Goal: Transaction & Acquisition: Purchase product/service

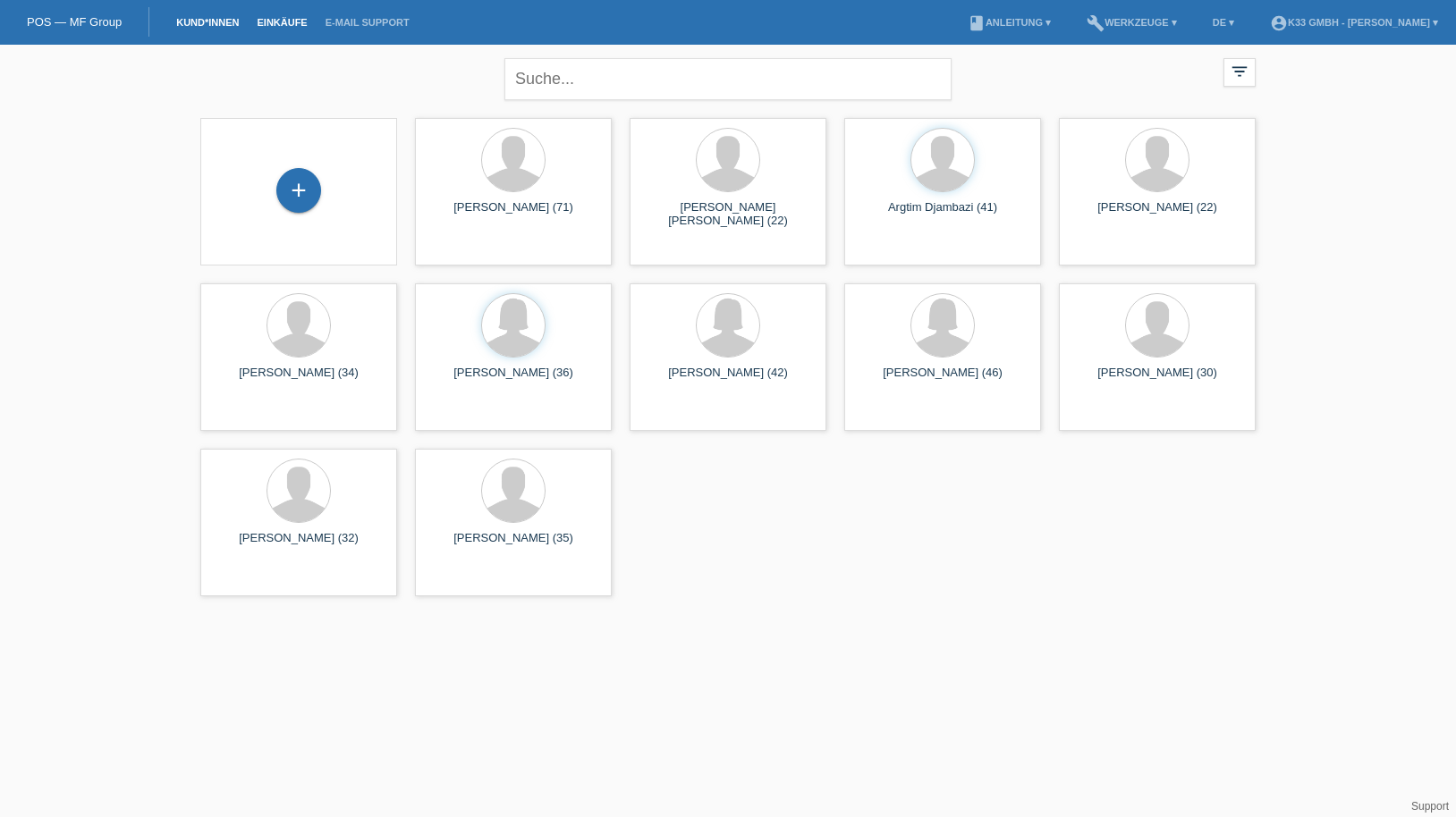
click at [292, 23] on link "Einkäufe" at bounding box center [282, 22] width 68 height 10
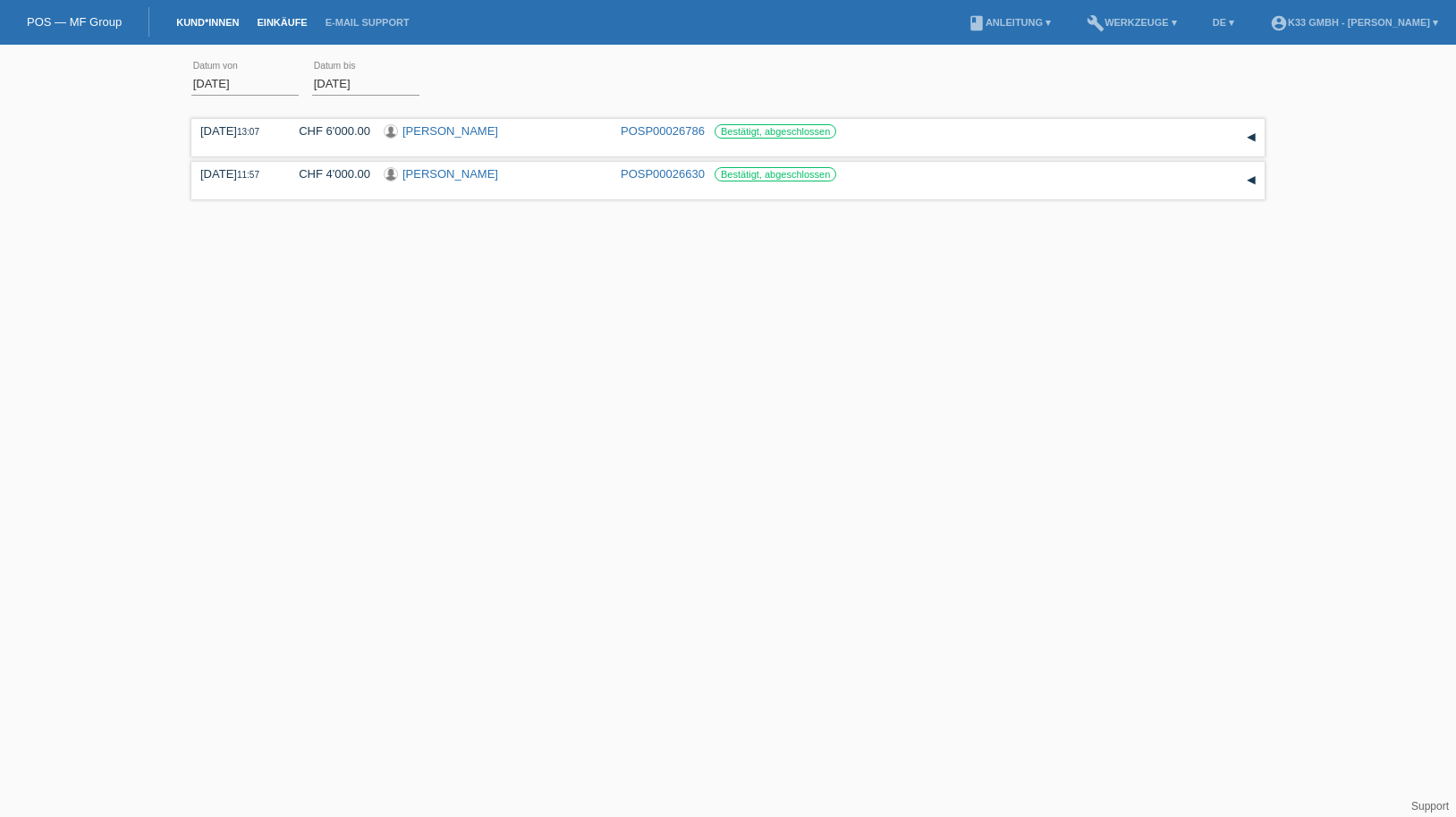
click at [214, 20] on link "Kund*innen" at bounding box center [207, 22] width 81 height 10
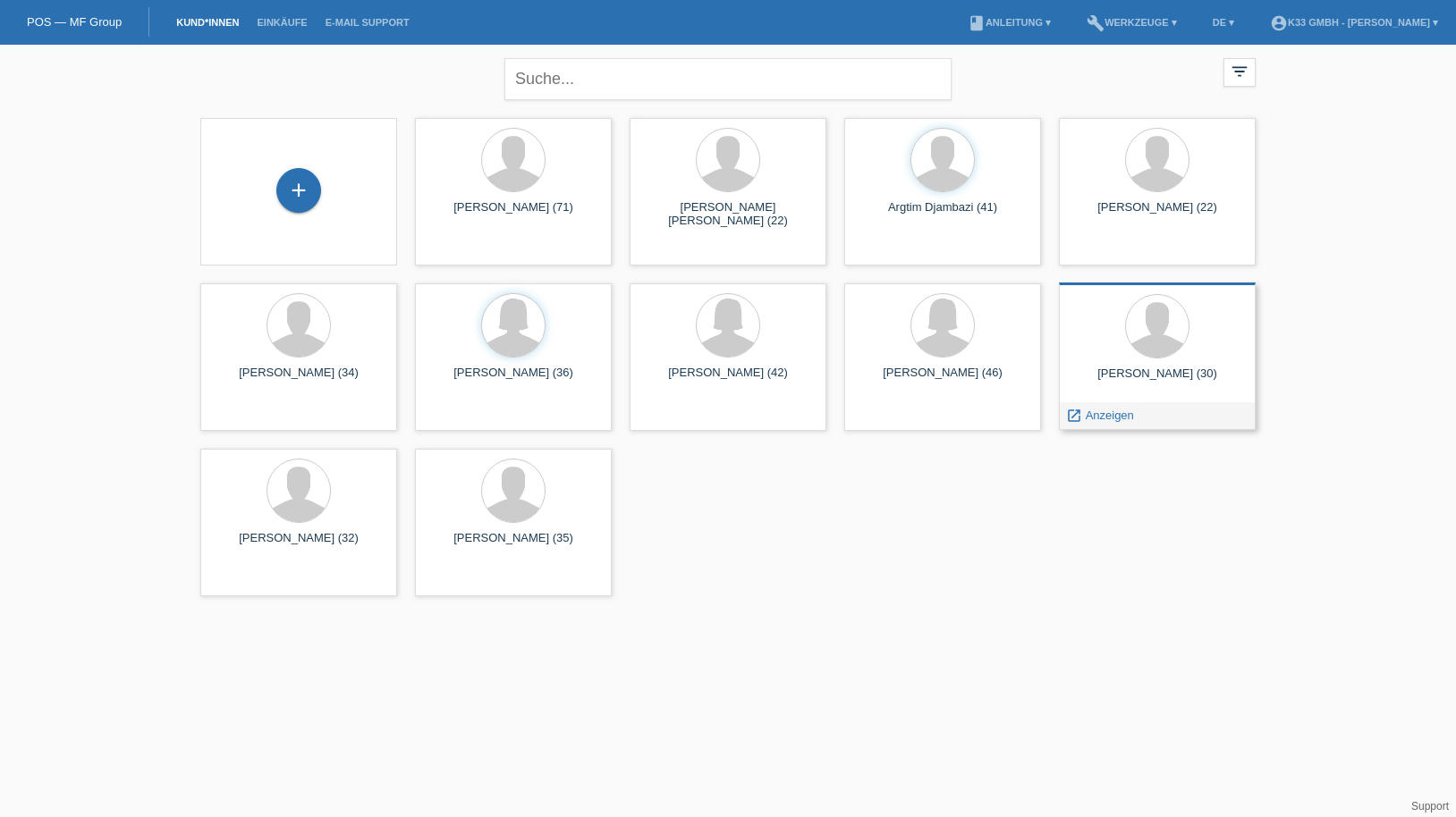
click at [1169, 357] on div at bounding box center [1157, 328] width 168 height 67
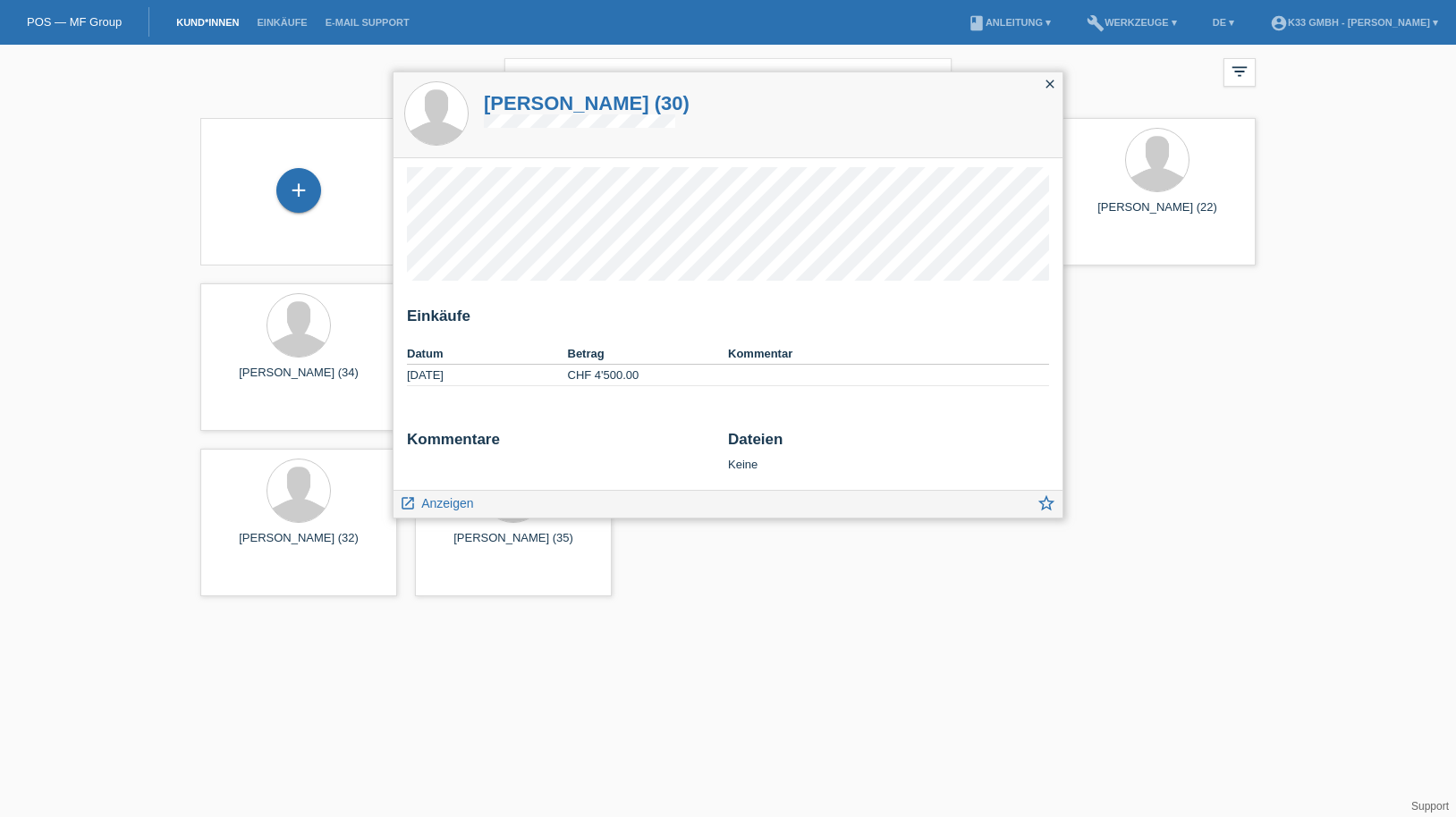
click at [1050, 82] on icon "close" at bounding box center [1049, 84] width 14 height 14
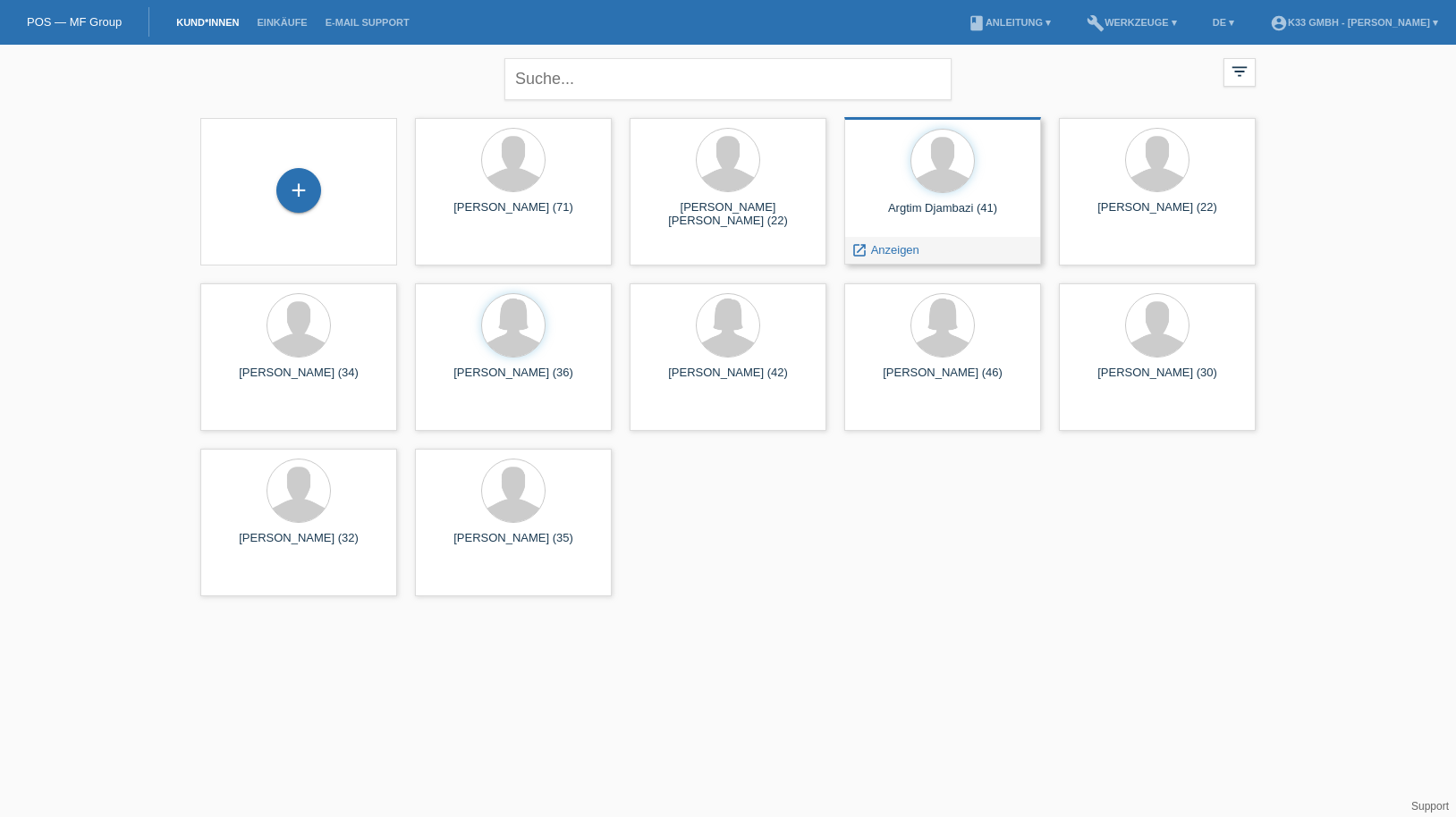
click at [982, 180] on div at bounding box center [942, 162] width 168 height 67
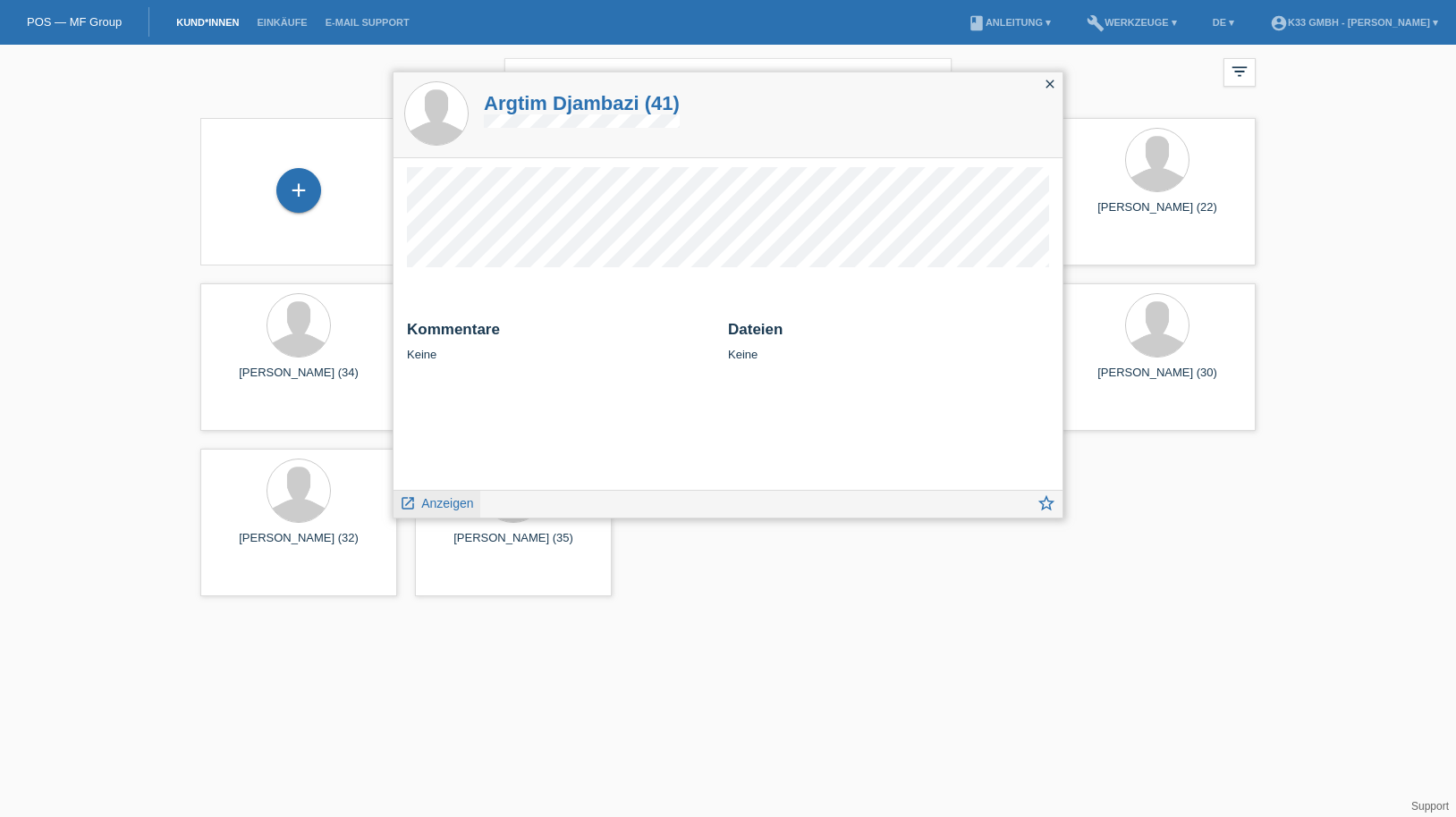
click at [450, 502] on span "Anzeigen" at bounding box center [446, 503] width 52 height 14
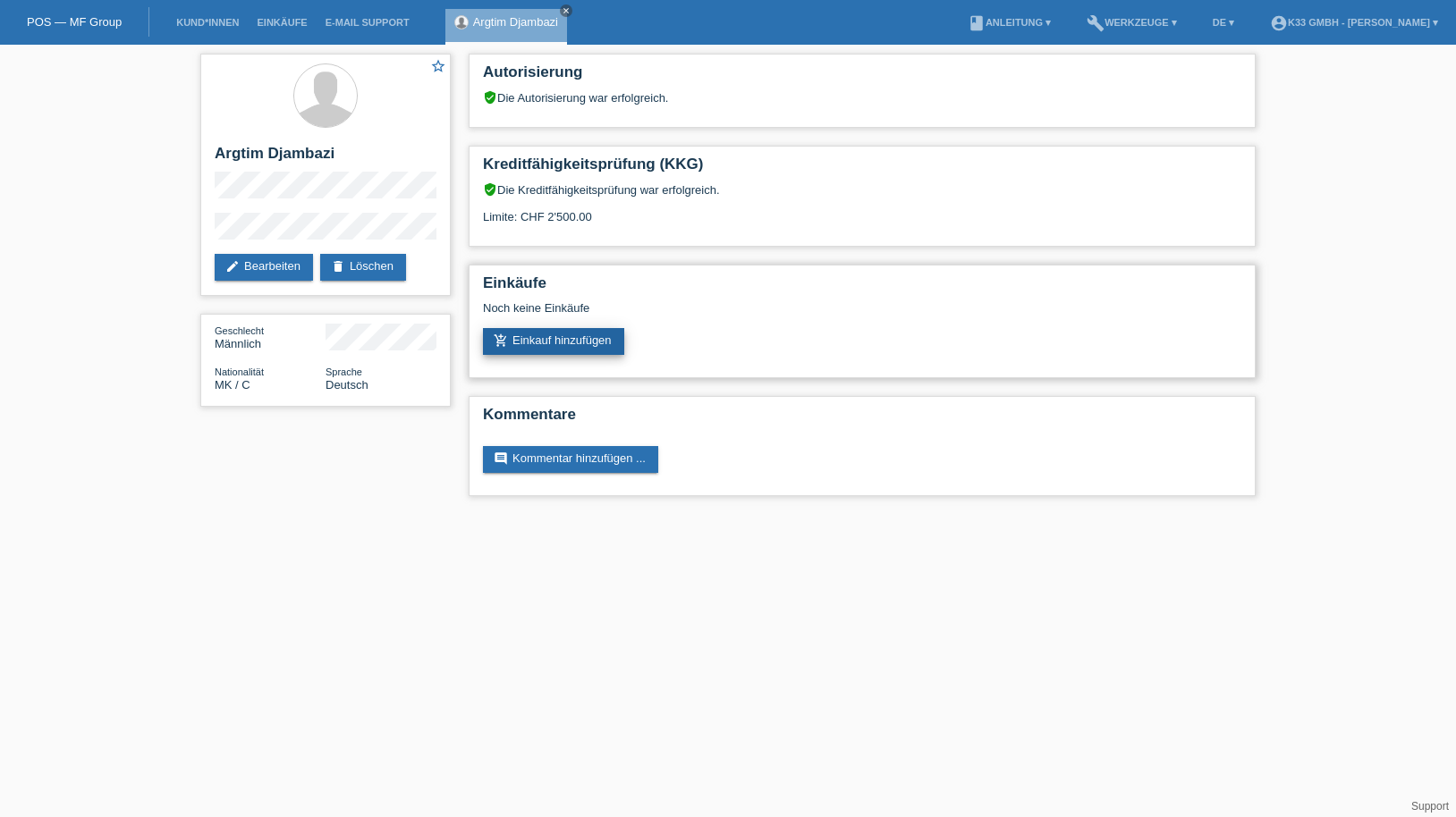
click at [537, 344] on link "add_shopping_cart Einkauf hinzufügen" at bounding box center [553, 342] width 142 height 27
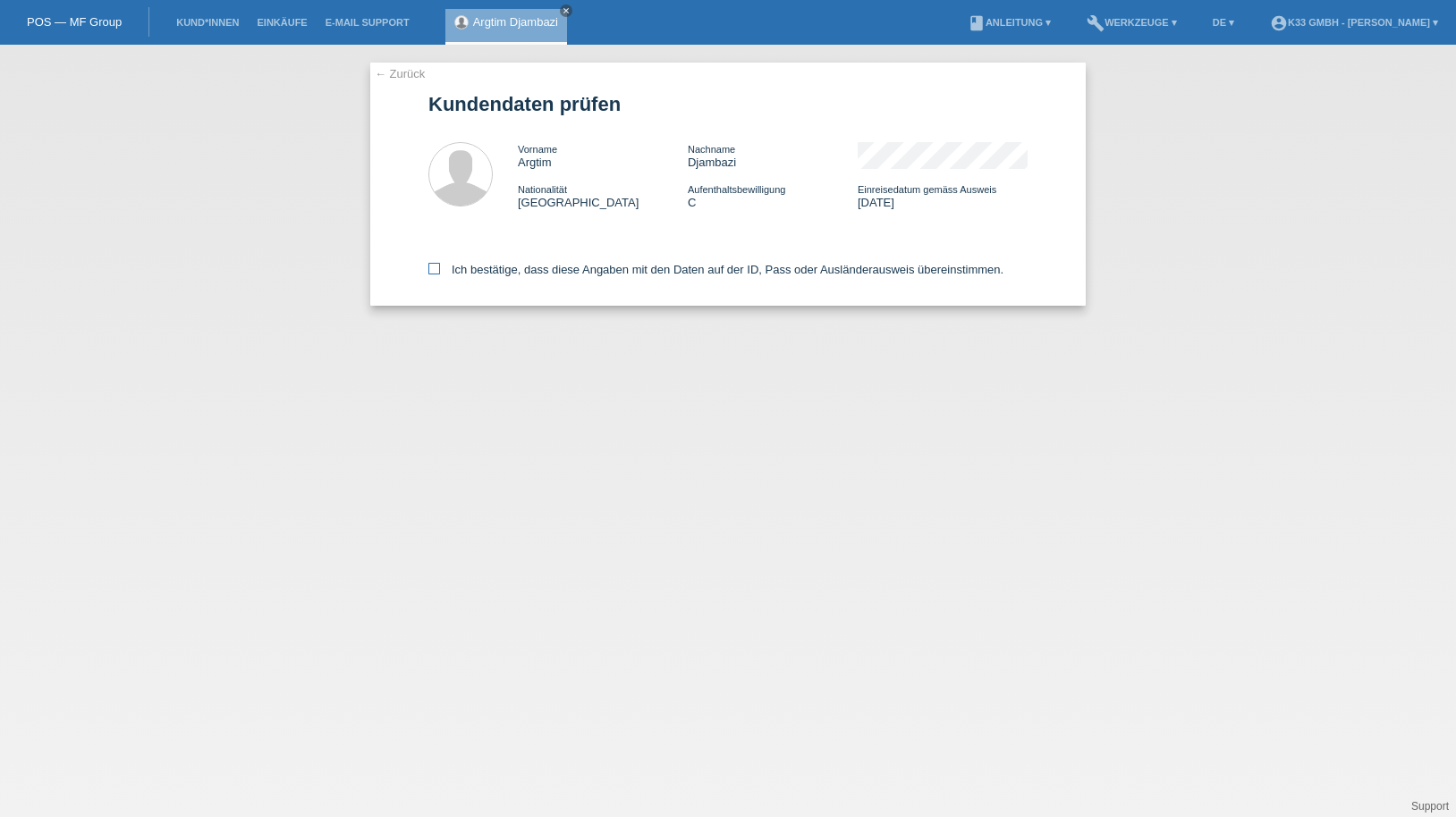
click at [470, 263] on label "Ich bestätige, dass diese Angaben mit den Daten auf der ID, Pass oder Ausländer…" at bounding box center [715, 270] width 575 height 13
click at [440, 263] on input "Ich bestätige, dass diese Angaben mit den Daten auf der ID, Pass oder Ausländer…" at bounding box center [434, 269] width 11 height 11
checkbox input "true"
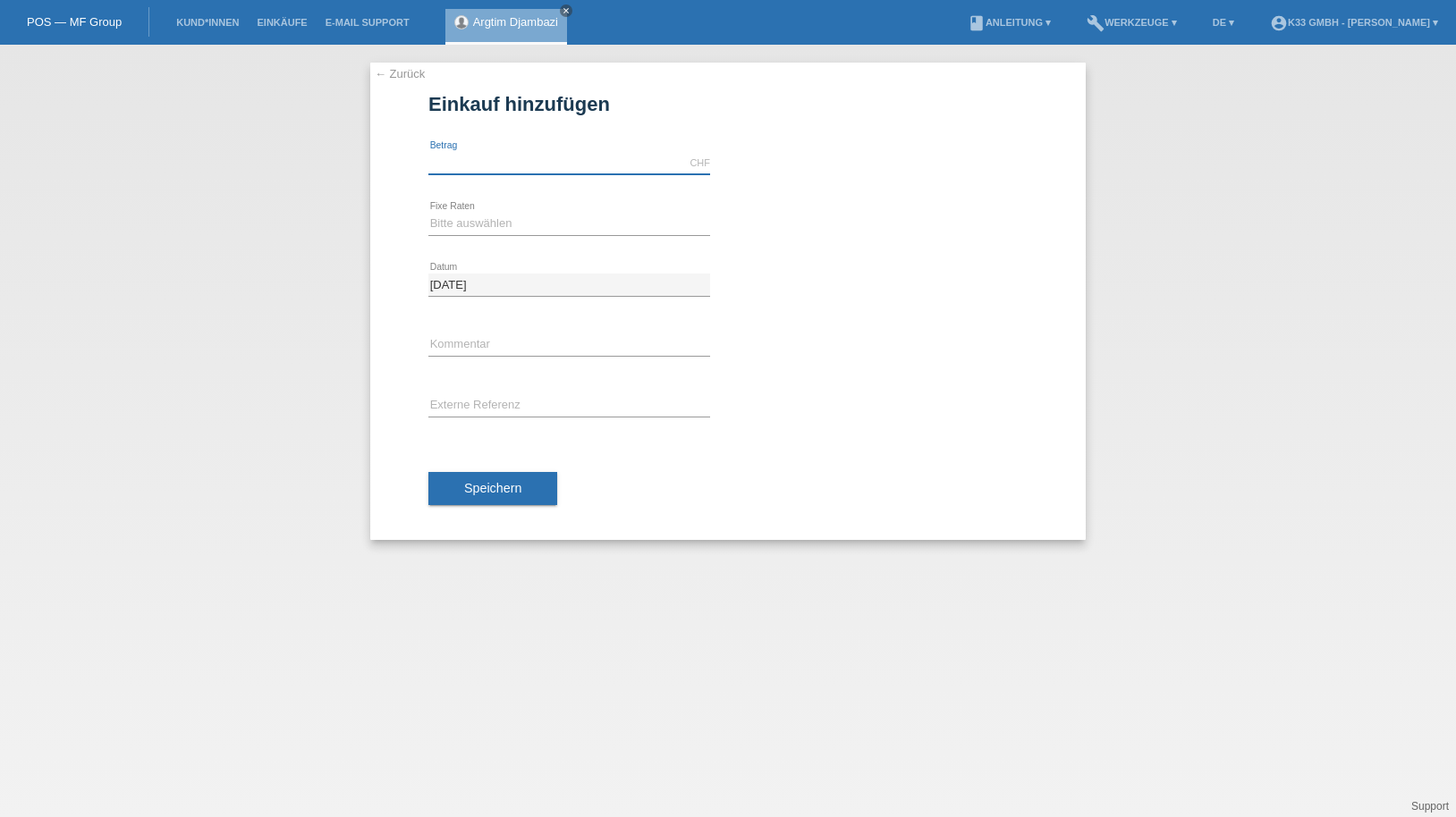
click at [558, 171] on input "text" at bounding box center [569, 163] width 282 height 23
type input "2500.00"
click at [568, 219] on select "Bitte auswählen 12 Raten 18 Raten 24 Raten 36 Raten" at bounding box center [569, 223] width 282 height 22
click at [732, 268] on div "30.08.2025 error Datum" at bounding box center [728, 285] width 599 height 61
click at [628, 222] on select "Bitte auswählen 12 Raten 18 Raten 24 Raten 36 Raten" at bounding box center [569, 223] width 282 height 22
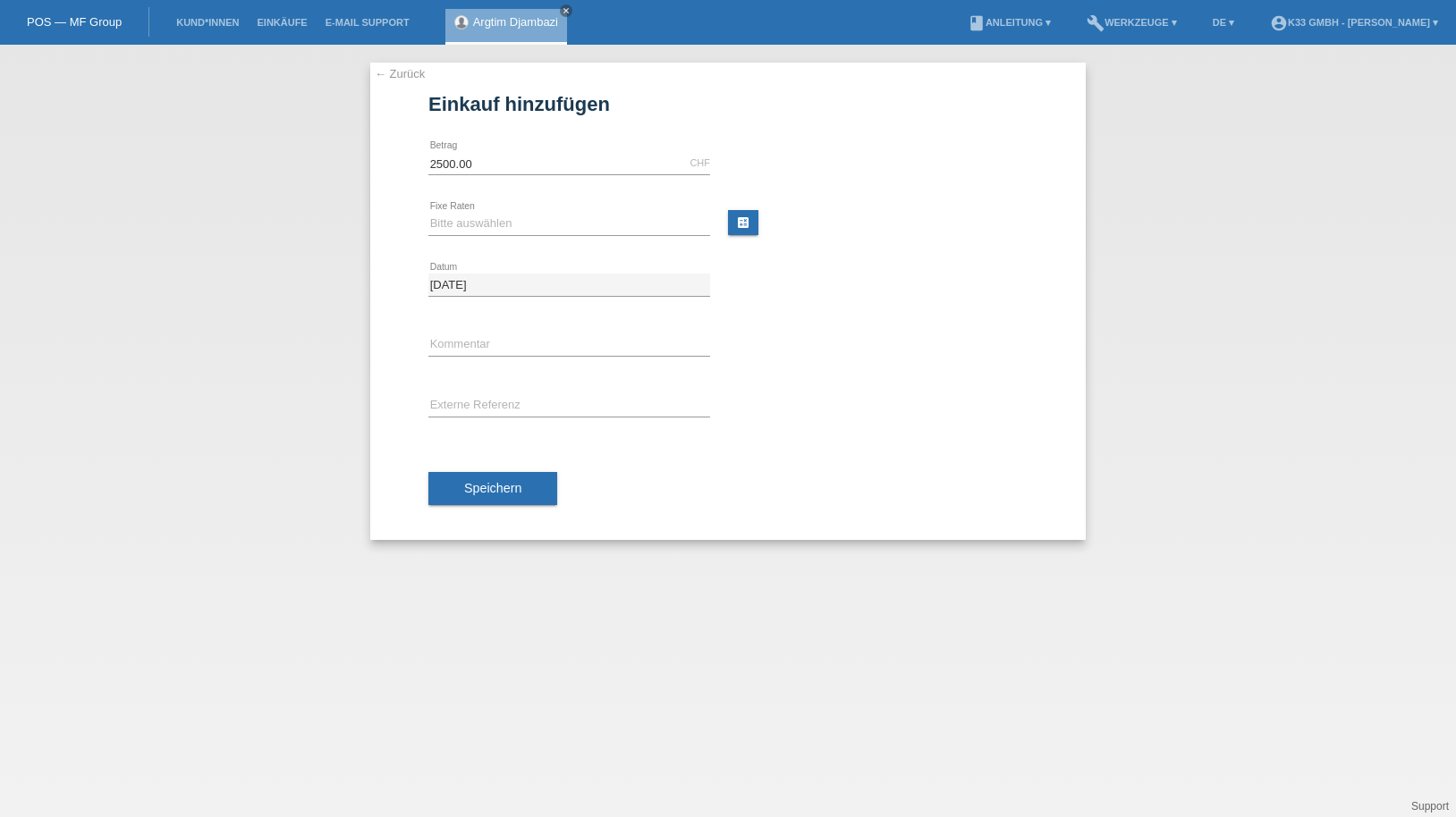
click at [828, 306] on div "30.08.2025 error Datum" at bounding box center [728, 285] width 599 height 61
click at [501, 218] on select "Bitte auswählen 12 Raten 18 Raten 24 Raten 36 Raten" at bounding box center [569, 223] width 282 height 22
click at [428, 213] on select "Bitte auswählen 12 Raten 18 Raten 24 Raten 36 Raten" at bounding box center [569, 223] width 282 height 22
click at [485, 217] on select "Bitte auswählen 12 Raten 18 Raten 24 Raten 36 Raten" at bounding box center [569, 223] width 282 height 22
select select "385"
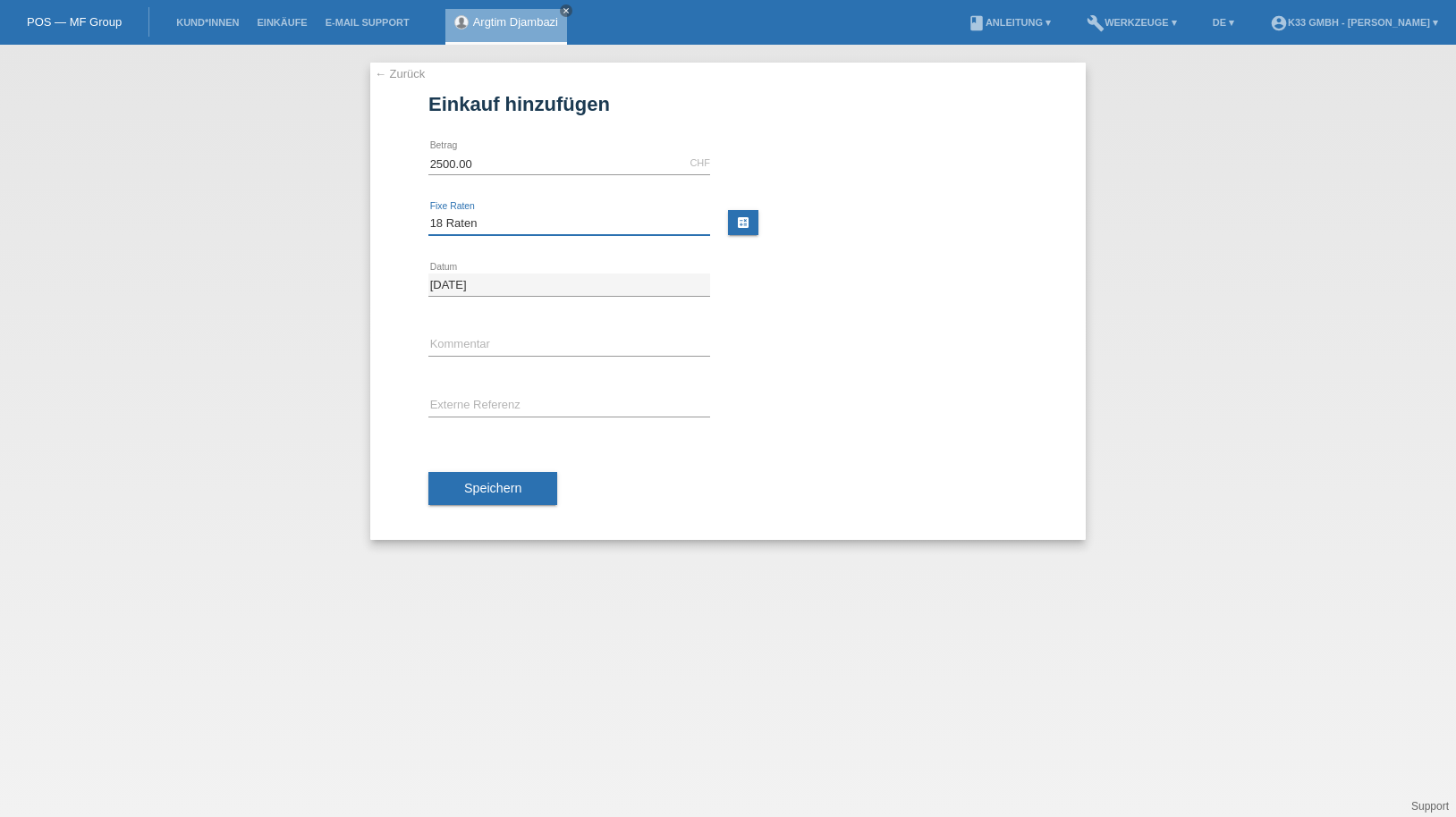
click at [428, 213] on select "Bitte auswählen 12 Raten 18 Raten 24 Raten 36 Raten" at bounding box center [569, 223] width 282 height 22
click at [388, 191] on div "← Zurück Einkauf hinzufügen 2500.00 CHF error Betrag" at bounding box center [728, 301] width 715 height 478
click at [506, 489] on span "Speichern" at bounding box center [493, 487] width 57 height 14
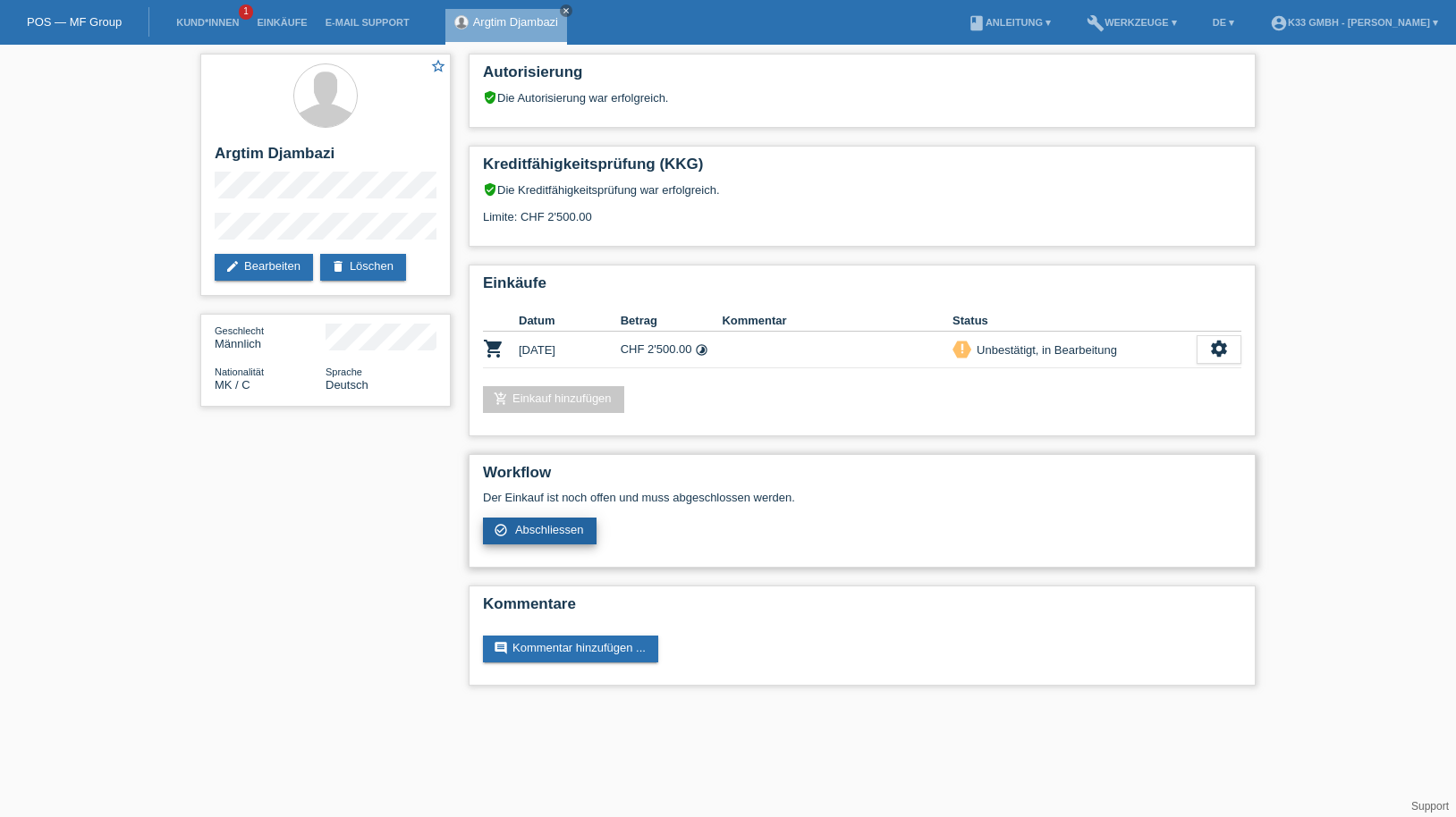
click at [553, 532] on span "Abschliessen" at bounding box center [549, 530] width 68 height 13
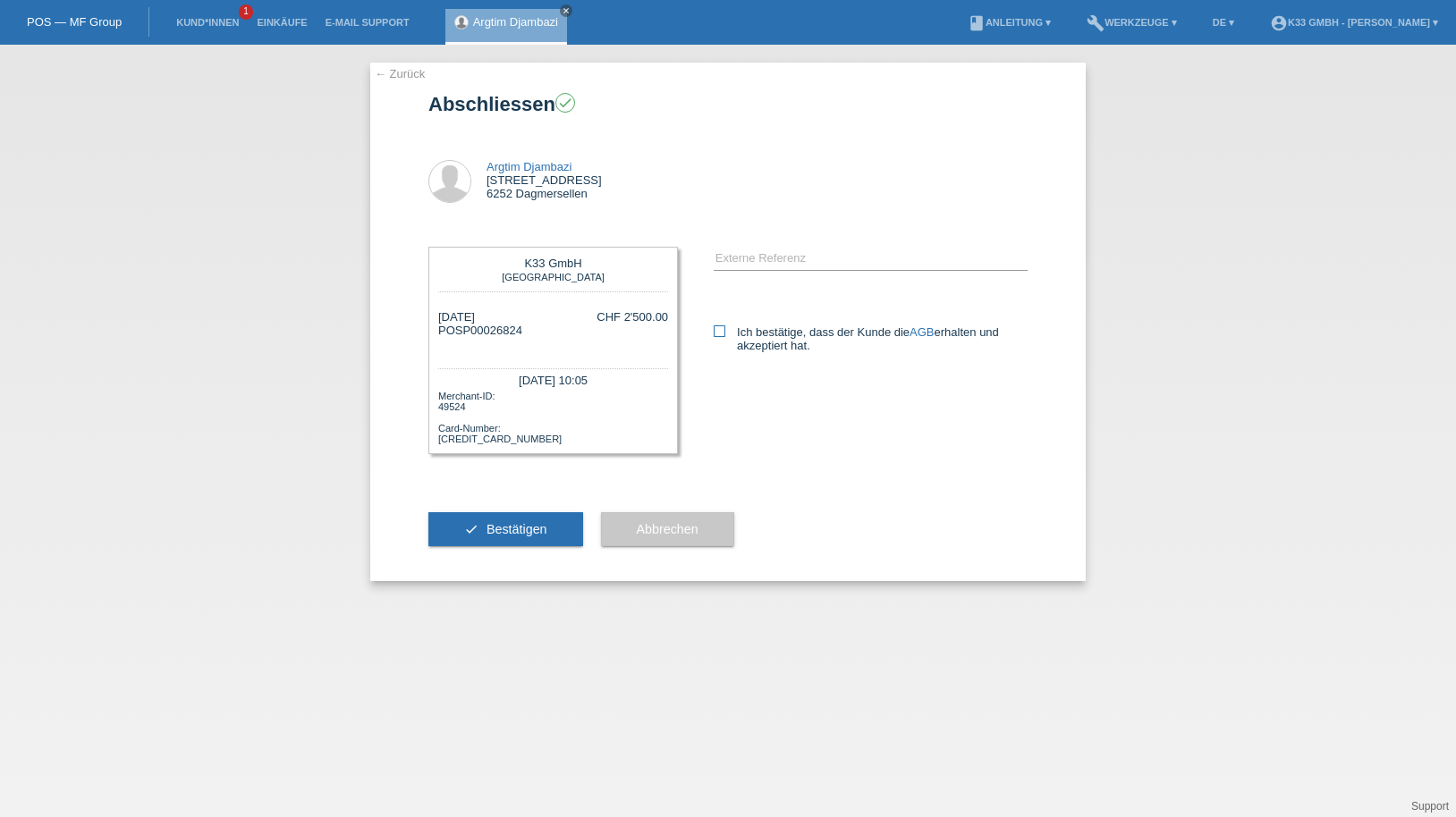
click at [724, 331] on icon at bounding box center [719, 332] width 11 height 11
click at [724, 331] on input "Ich bestätige, dass der Kunde die AGB erhalten und akzeptiert hat." at bounding box center [719, 332] width 11 height 11
checkbox input "true"
click at [520, 522] on button "check Bestätigen" at bounding box center [505, 529] width 155 height 34
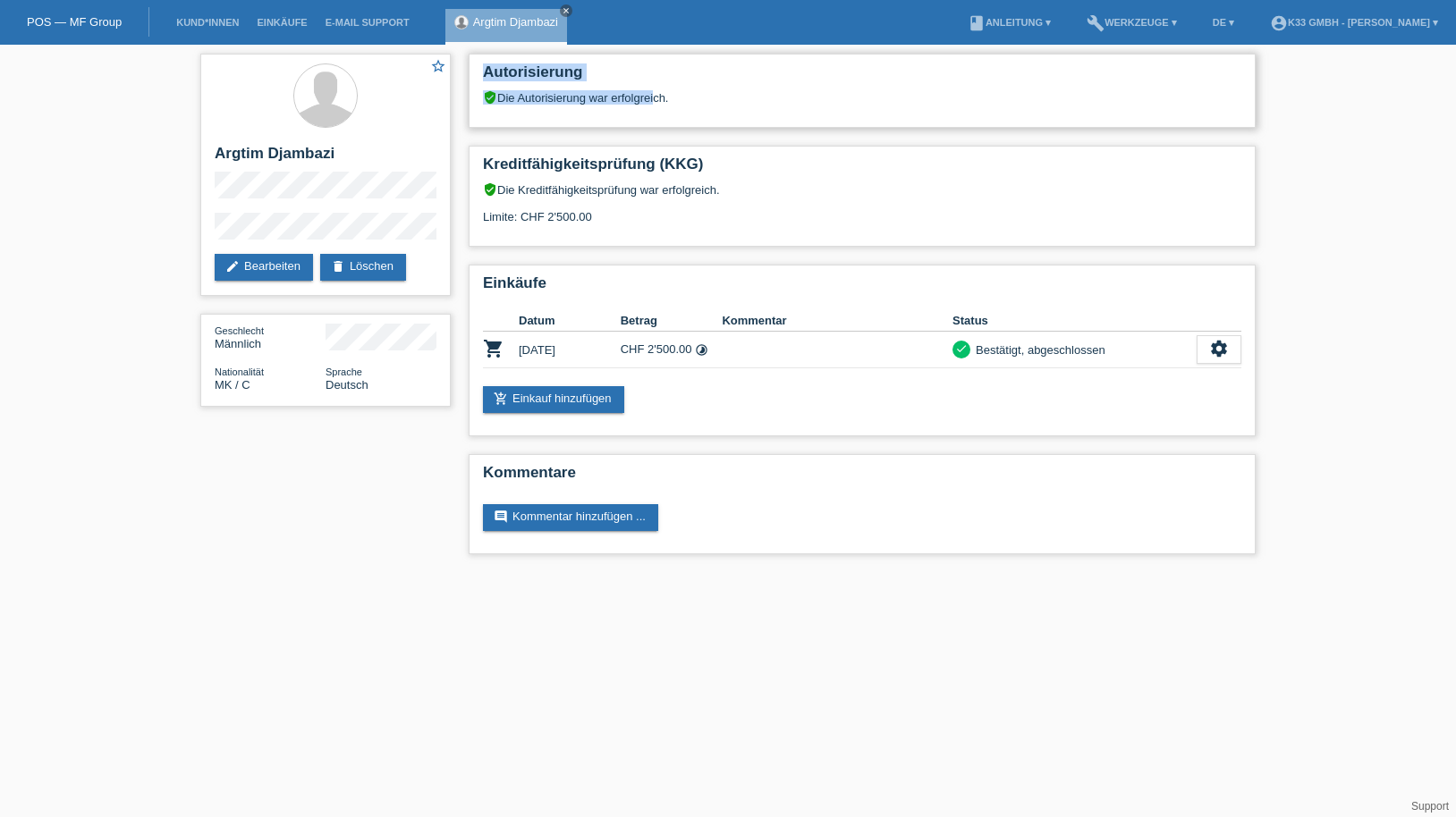
drag, startPoint x: 484, startPoint y: 69, endPoint x: 652, endPoint y: 99, distance: 170.7
click at [652, 99] on div "Autorisierung verified_user Die Autorisierung war erfolgreich." at bounding box center [861, 90] width 786 height 74
click at [652, 99] on div "verified_user Die Autorisierung war erfolgreich." at bounding box center [861, 97] width 758 height 14
click at [1098, 353] on div "Bestätigt, abgeschlossen" at bounding box center [1037, 351] width 135 height 19
click at [279, 28] on li "Einkäufe" at bounding box center [282, 23] width 68 height 46
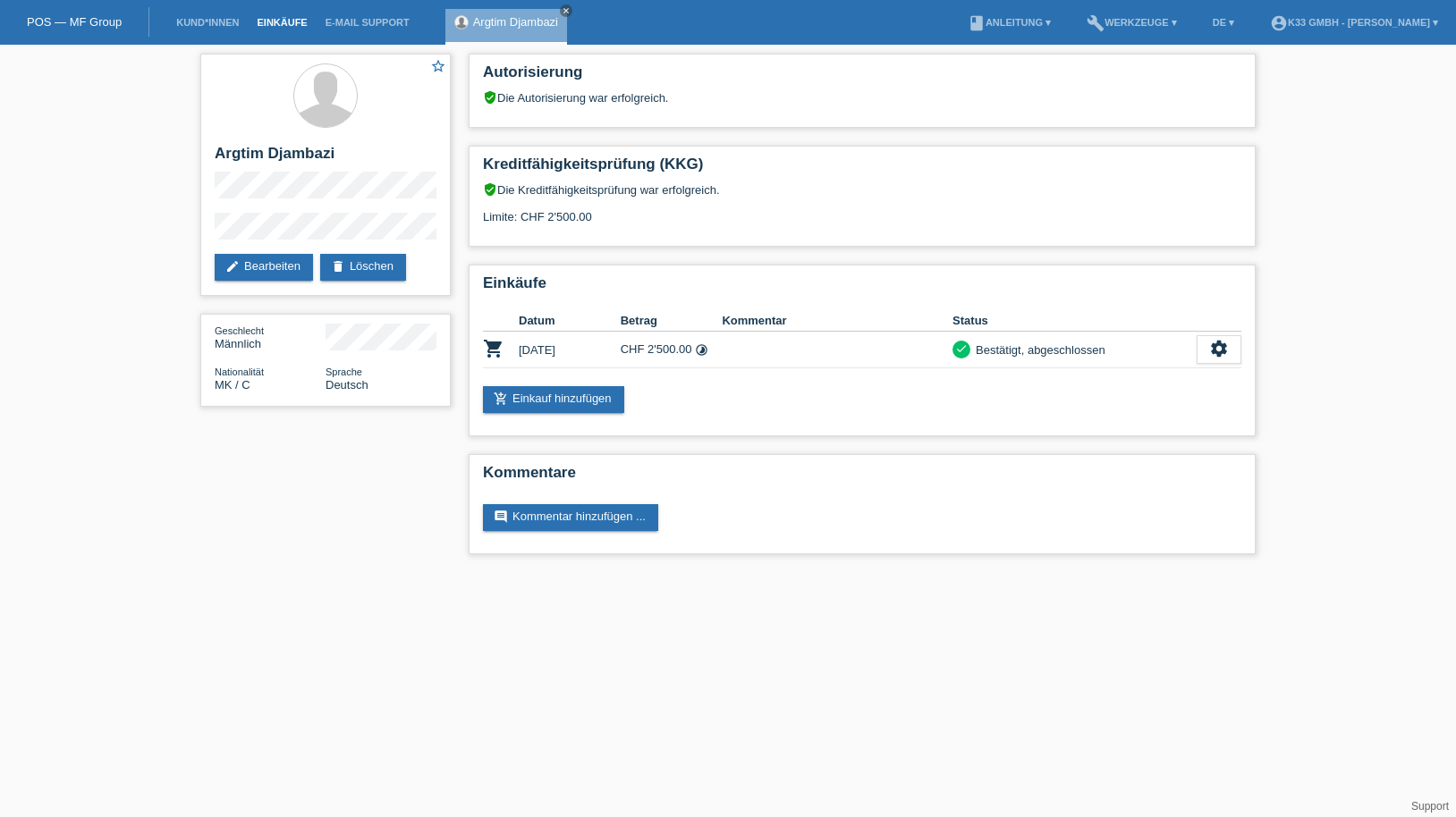
click at [280, 19] on link "Einkäufe" at bounding box center [282, 22] width 68 height 10
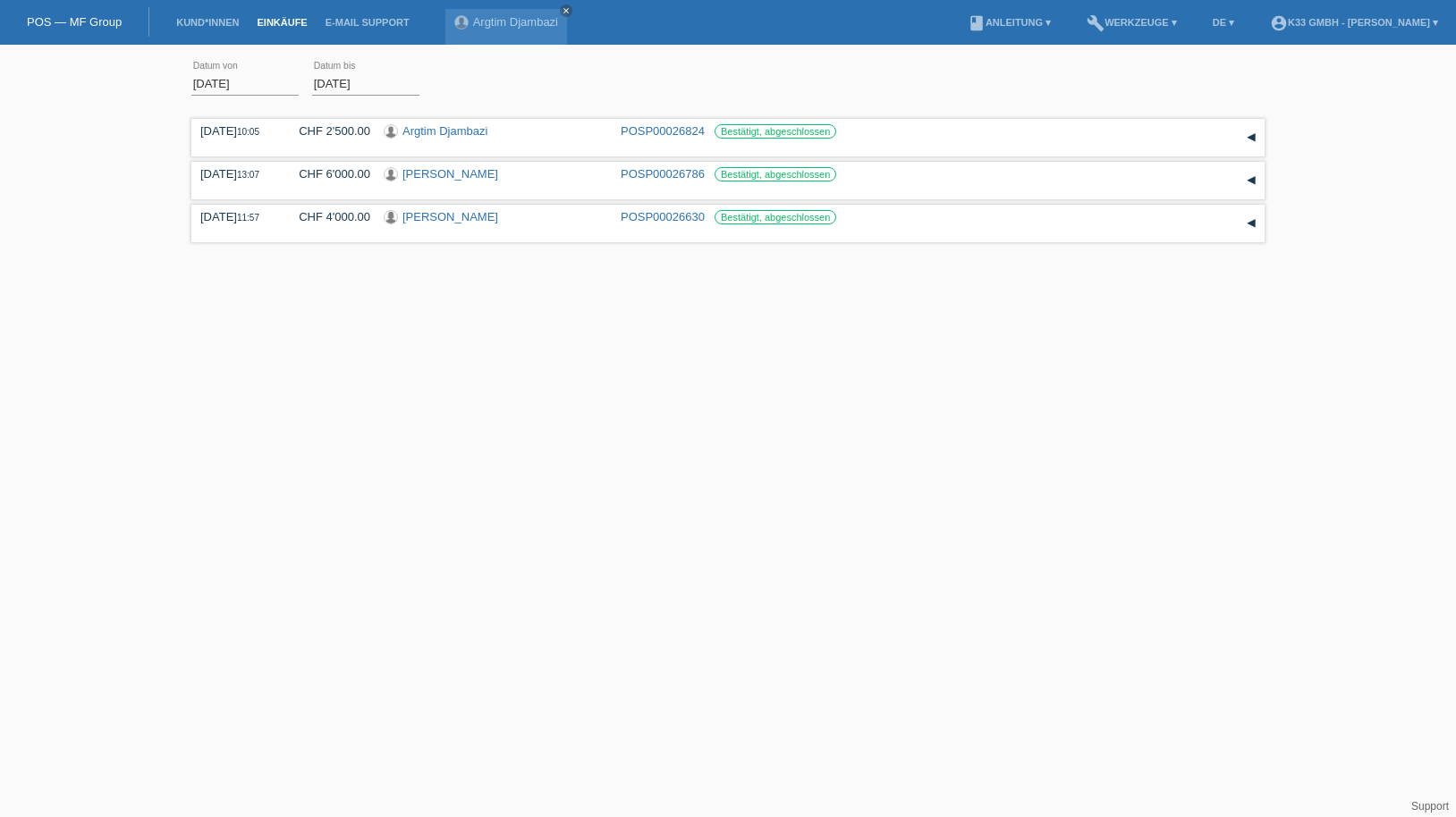
click at [295, 14] on li "Einkäufe" at bounding box center [282, 23] width 68 height 46
click at [298, 24] on link "Einkäufe" at bounding box center [282, 22] width 68 height 10
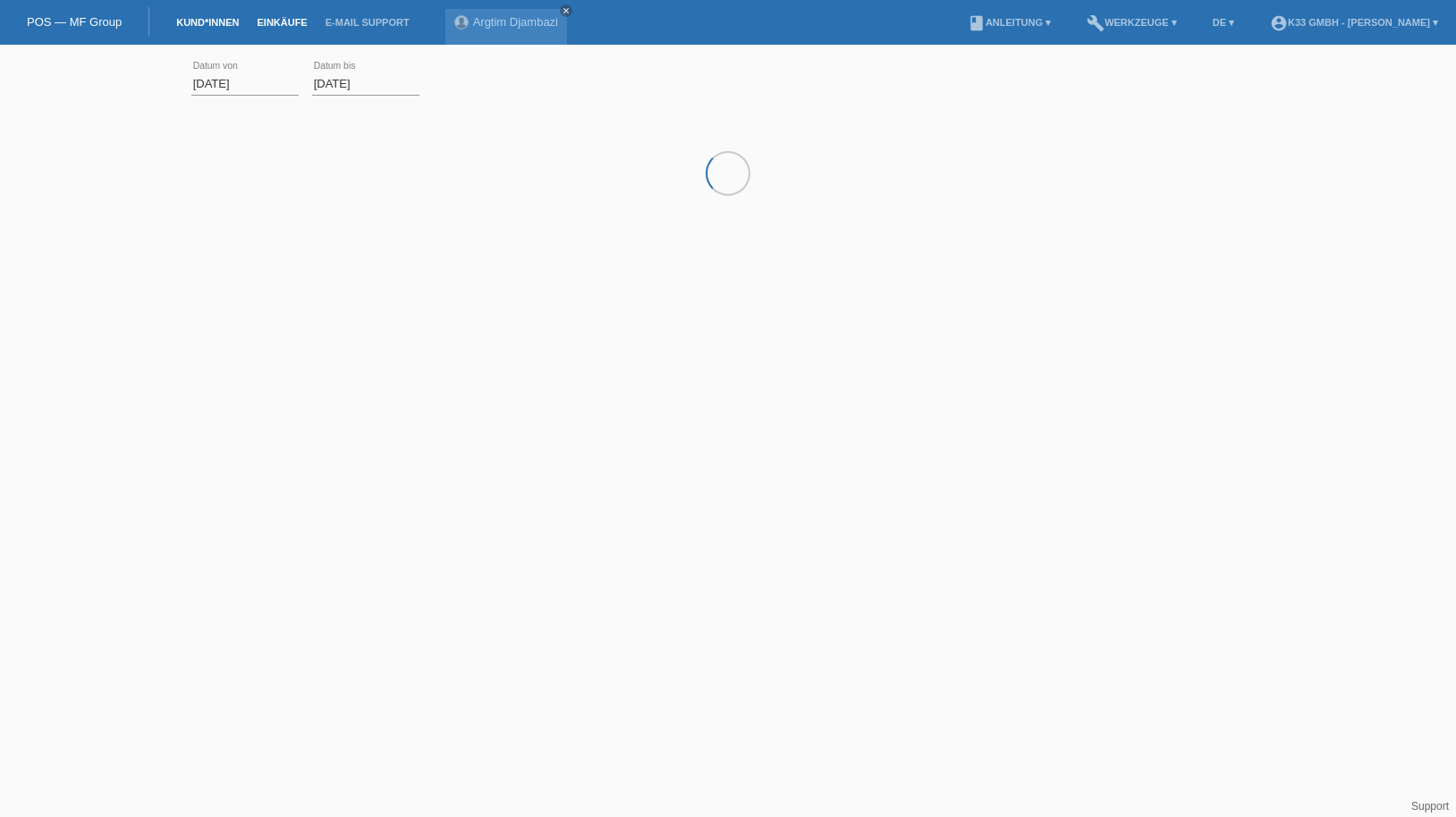
click at [202, 20] on link "Kund*innen" at bounding box center [207, 22] width 81 height 10
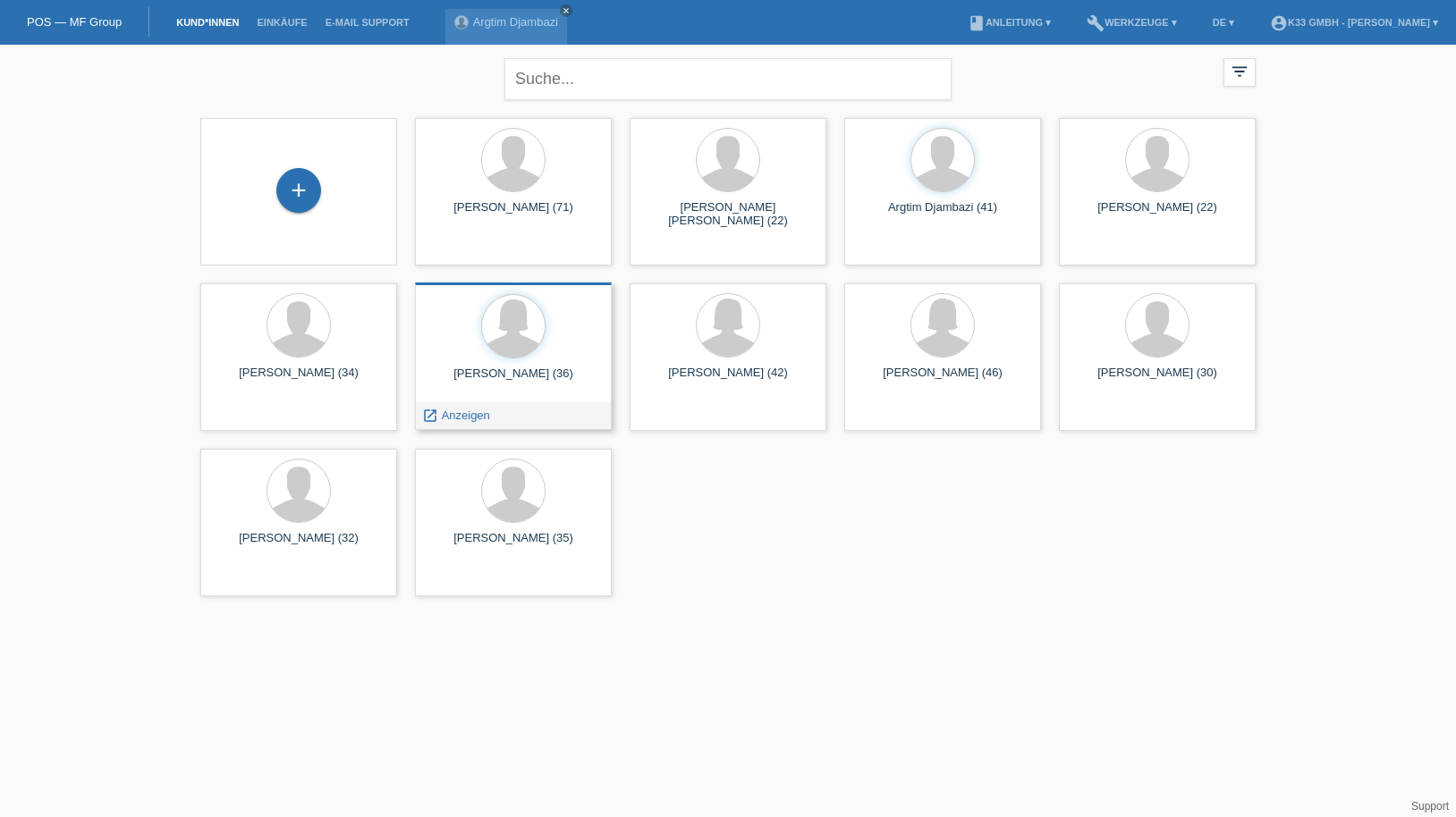
click at [496, 356] on div at bounding box center [513, 328] width 168 height 67
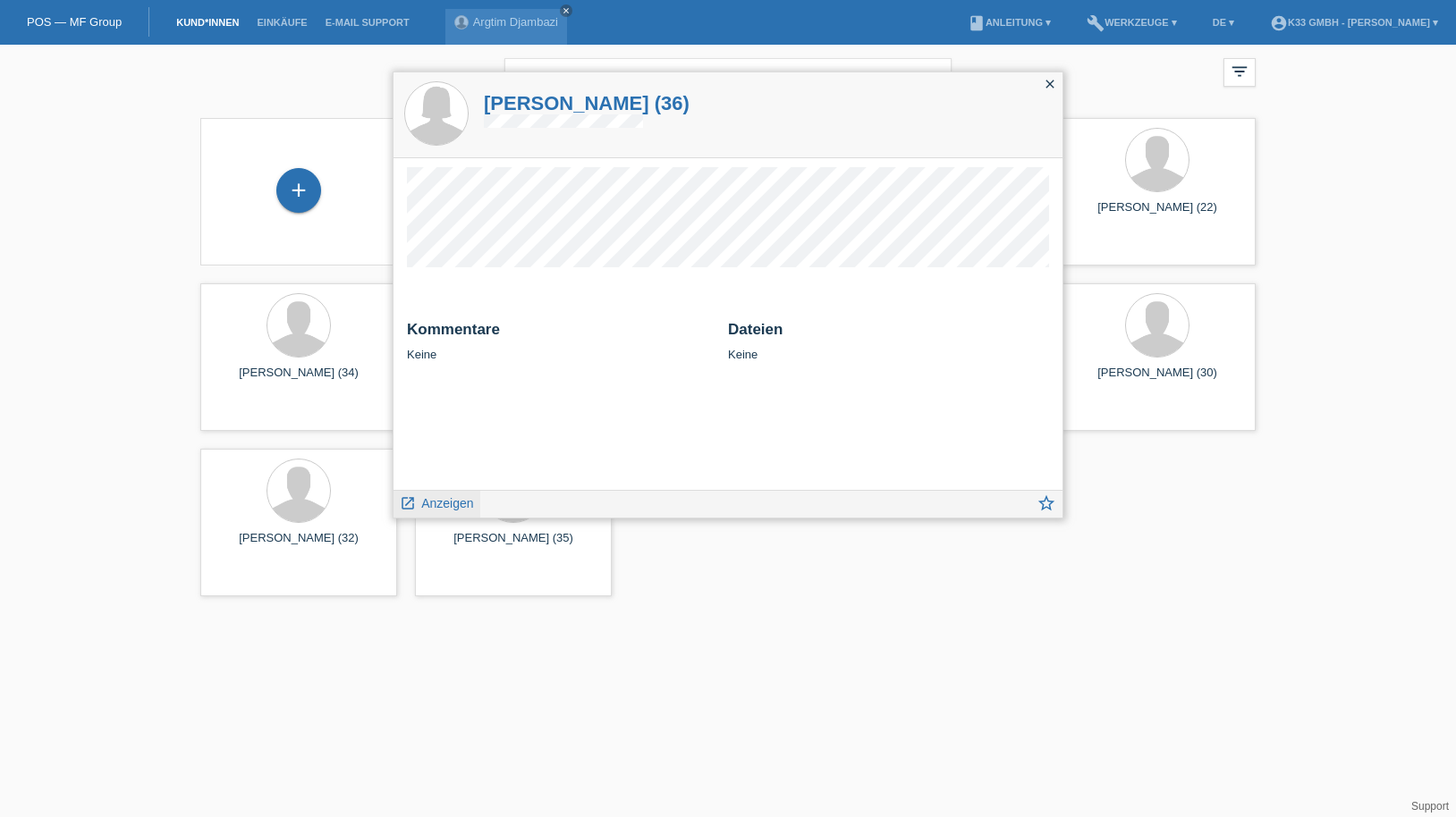
click at [454, 499] on span "Anzeigen" at bounding box center [446, 503] width 52 height 14
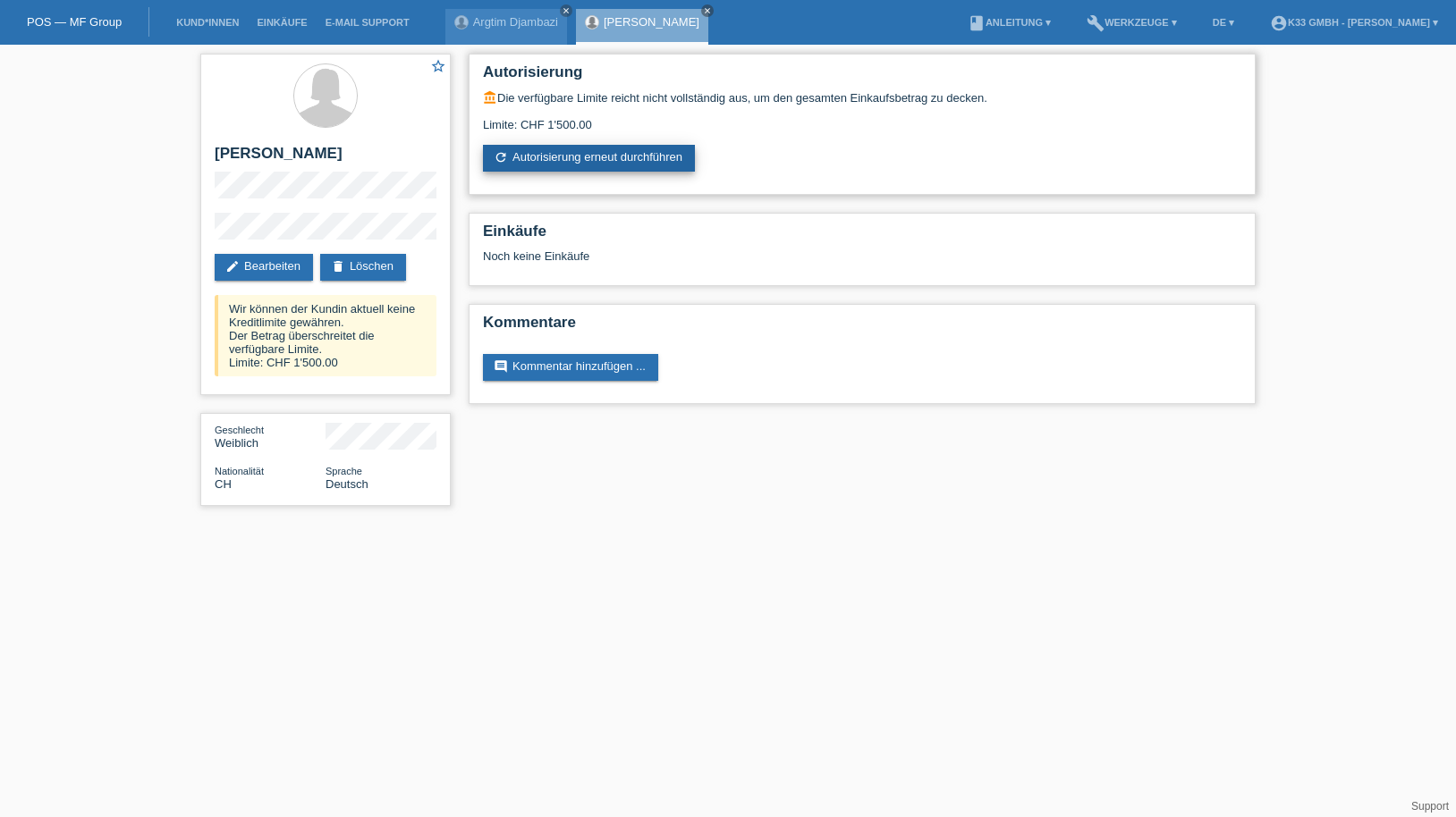
click at [559, 159] on link "refresh Autorisierung erneut durchführen" at bounding box center [588, 159] width 212 height 27
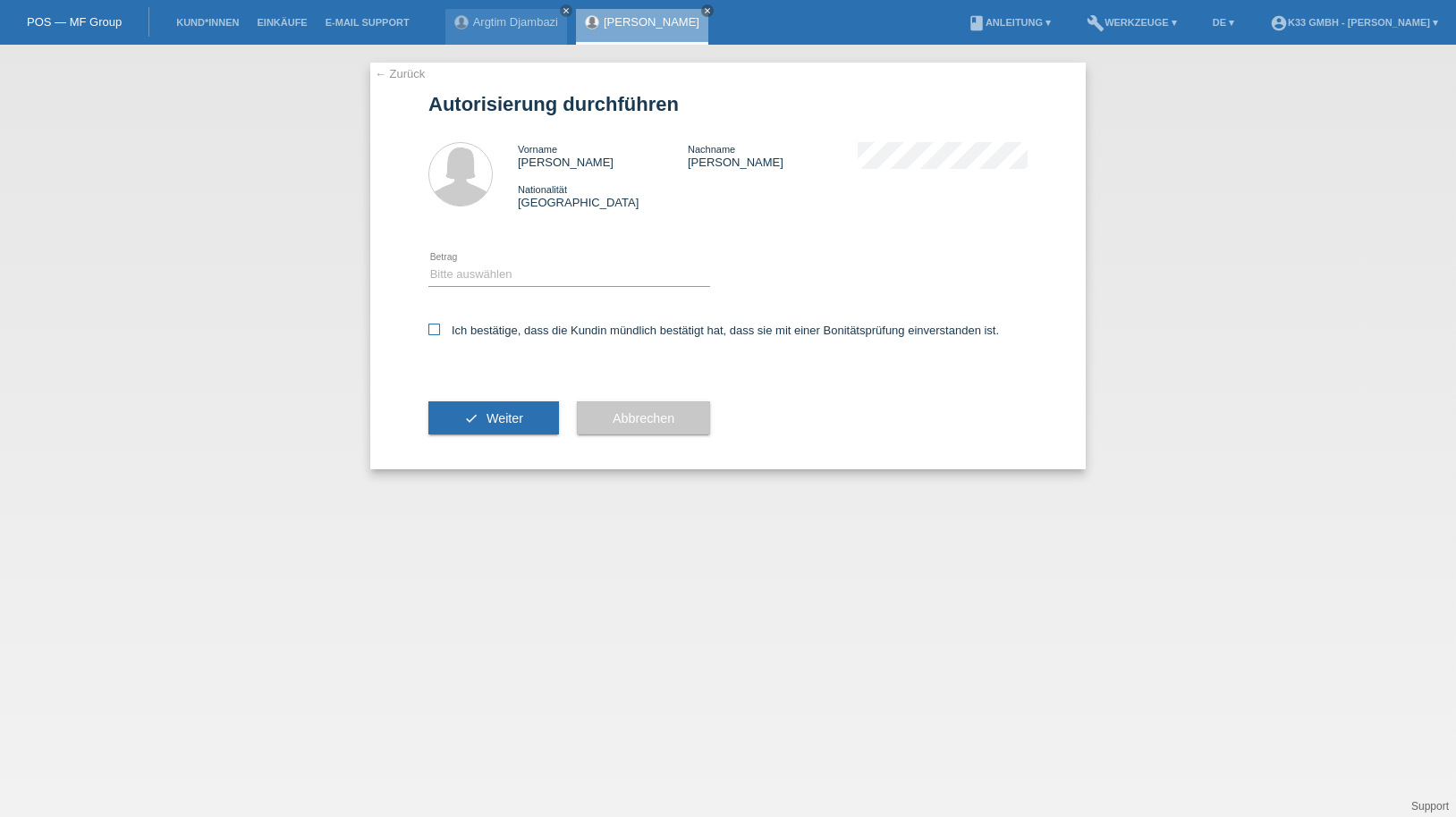
click at [481, 326] on label "Ich bestätige, dass die Kundin mündlich bestätigt hat, dass sie mit einer Bonit…" at bounding box center [713, 331] width 571 height 13
click at [440, 326] on input "Ich bestätige, dass die Kundin mündlich bestätigt hat, dass sie mit einer Bonit…" at bounding box center [434, 330] width 11 height 11
checkbox input "true"
click at [482, 270] on select "Bitte auswählen CHF 1.00 - CHF 499.00 CHF 500.00 - CHF 1'999.00 CHF 2'000.00 - …" at bounding box center [569, 275] width 282 height 22
select select "3"
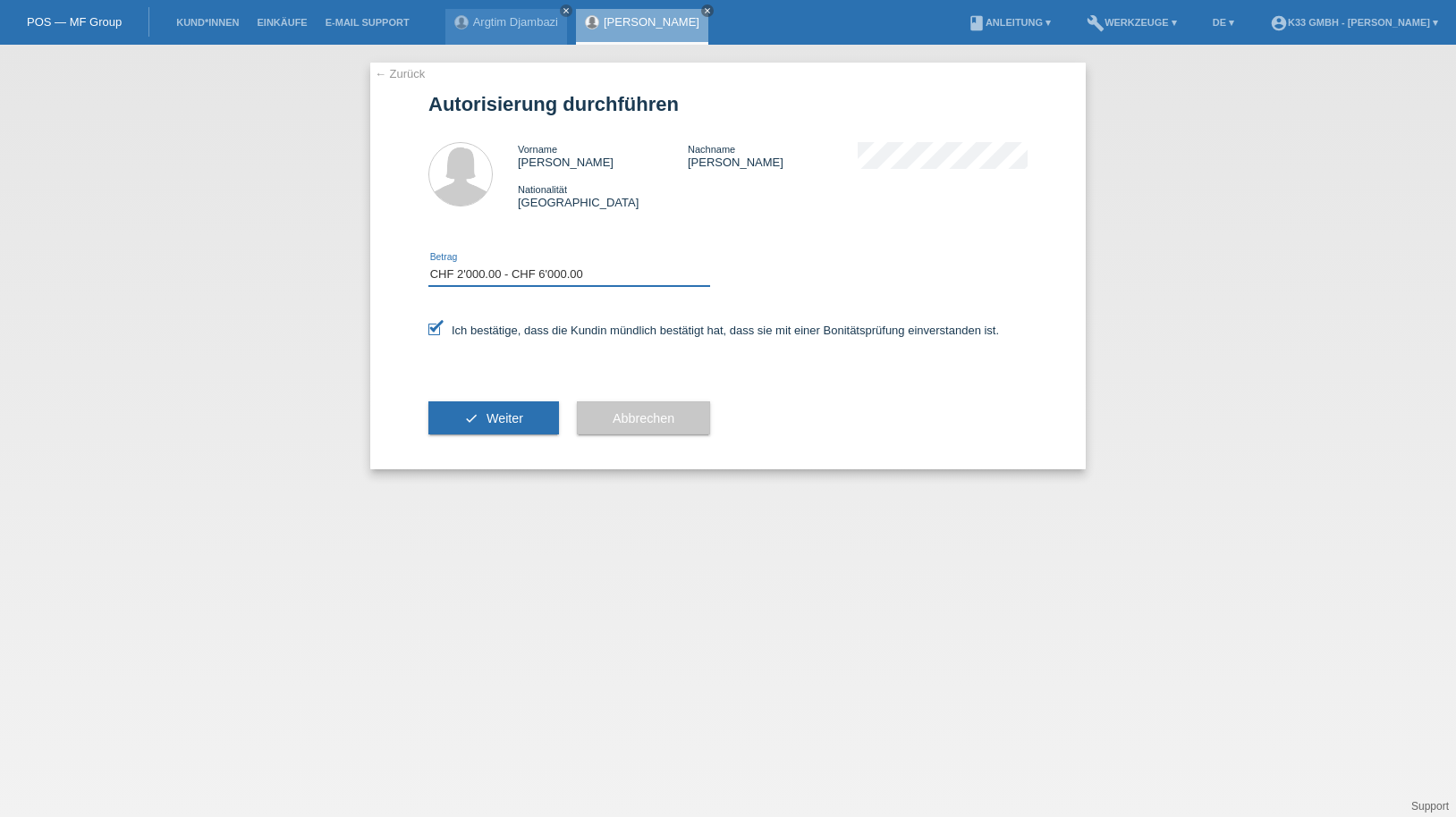
click at [428, 264] on select "Bitte auswählen CHF 1.00 - CHF 499.00 CHF 500.00 - CHF 1'999.00 CHF 2'000.00 - …" at bounding box center [569, 275] width 282 height 22
click at [512, 412] on span "Weiter" at bounding box center [504, 418] width 37 height 14
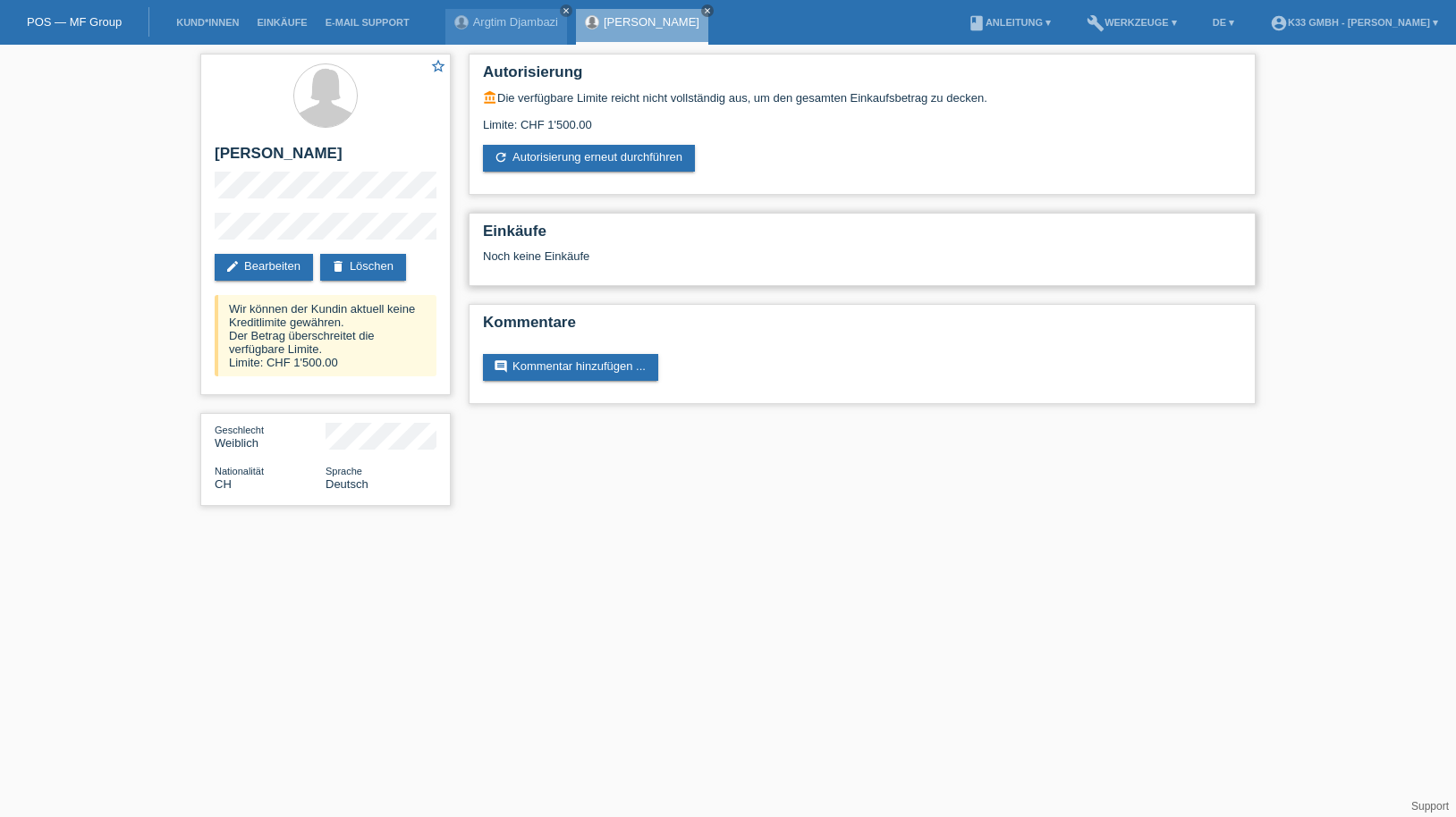
click at [553, 256] on div "Noch keine Einkäufe" at bounding box center [861, 263] width 758 height 27
drag, startPoint x: 645, startPoint y: 81, endPoint x: 732, endPoint y: 109, distance: 91.4
click at [732, 109] on div "Autorisierung account_balance Die verfügbare Limite reicht nicht vollständig au…" at bounding box center [861, 124] width 786 height 142
click at [732, 109] on div "Limite: CHF 1'500.00" at bounding box center [861, 118] width 758 height 27
drag, startPoint x: 527, startPoint y: 128, endPoint x: 618, endPoint y: 115, distance: 91.9
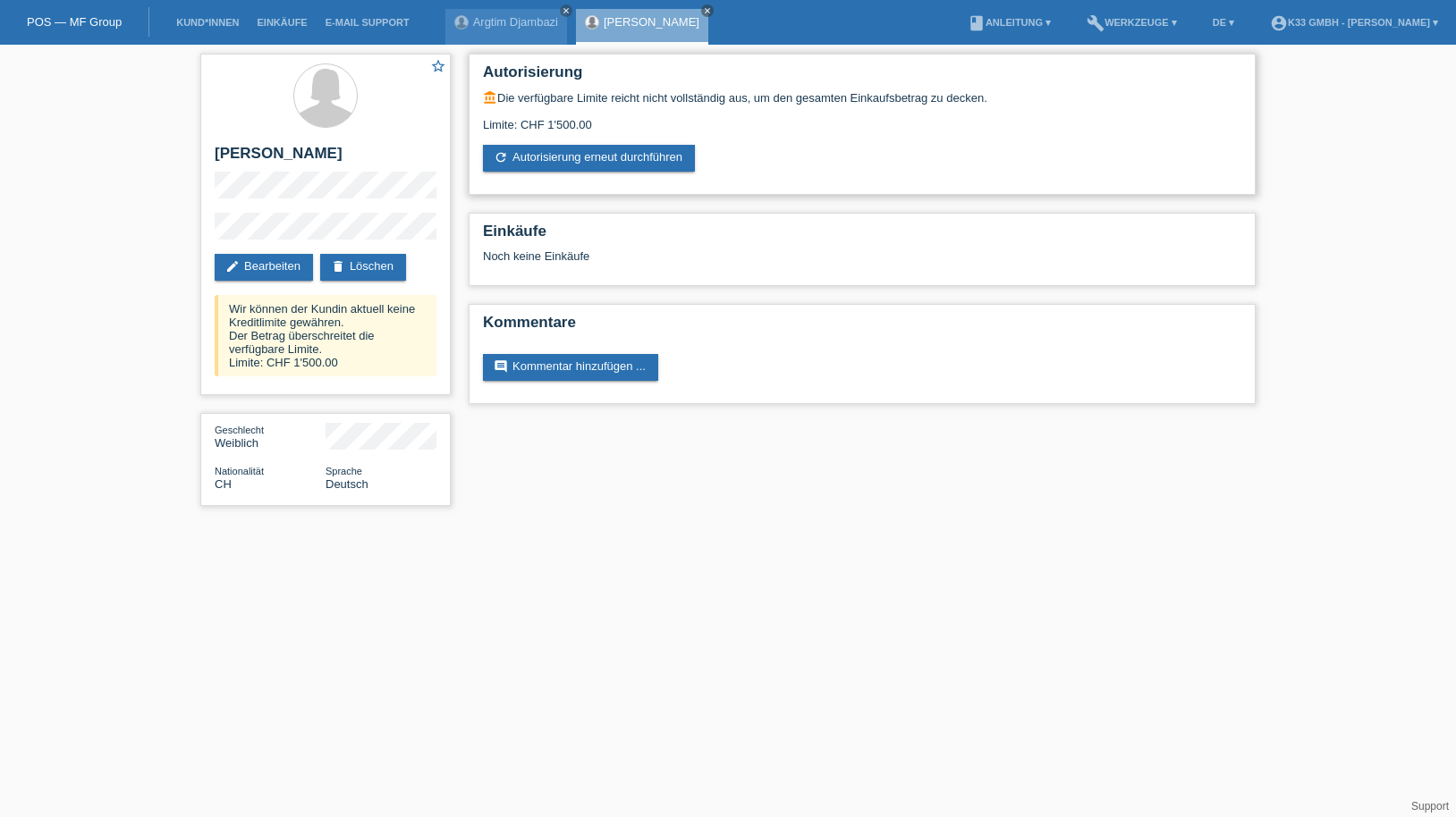
click at [618, 115] on div "Limite: CHF 1'500.00" at bounding box center [861, 118] width 758 height 27
click at [496, 151] on icon "refresh" at bounding box center [501, 157] width 14 height 14
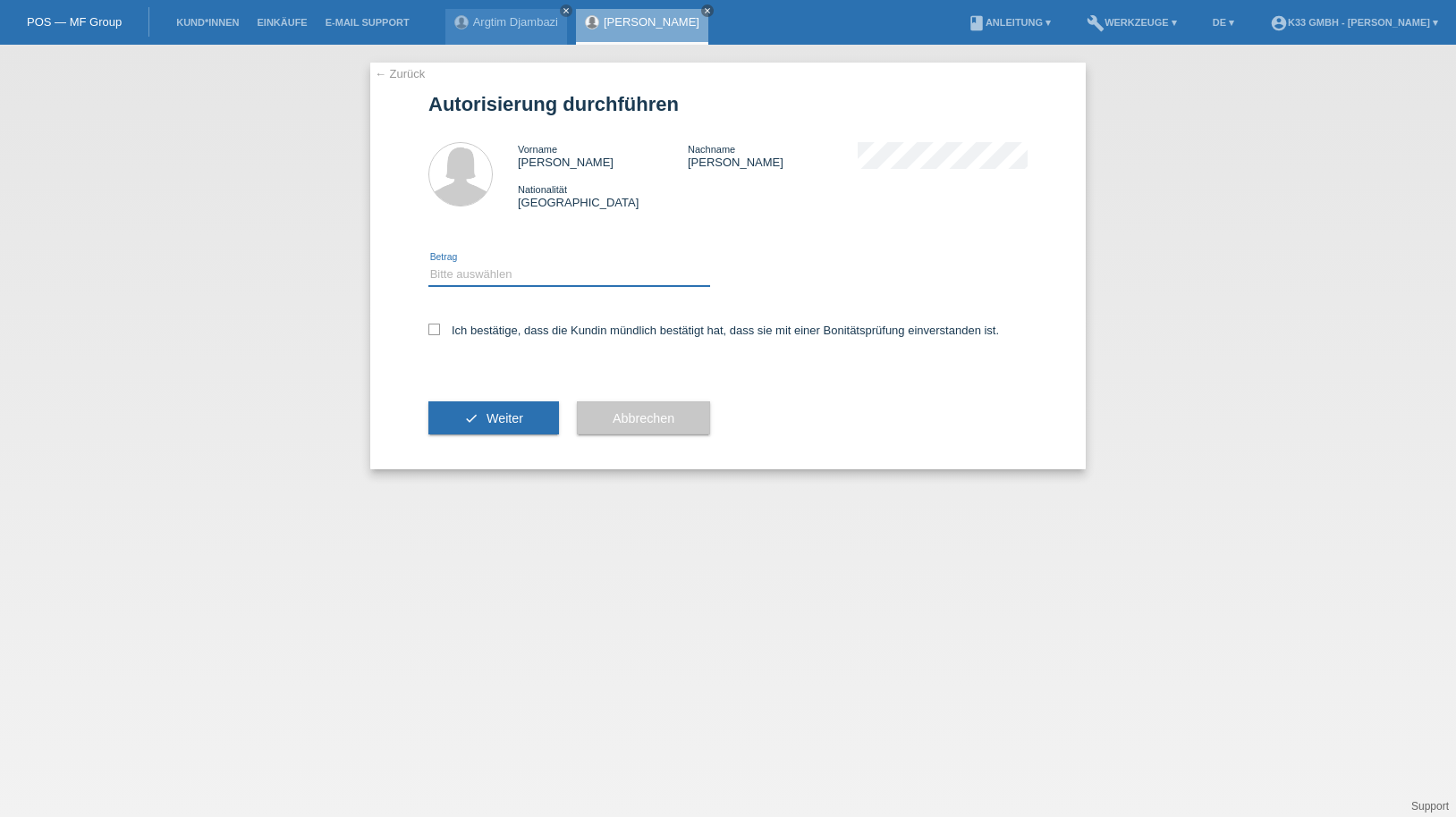
click at [548, 278] on select "Bitte auswählen CHF 1.00 - CHF 499.00 CHF 500.00 - CHF 1'999.00 CHF 2'000.00 - …" at bounding box center [569, 275] width 282 height 22
select select "2"
click at [428, 264] on select "Bitte auswählen CHF 1.00 - CHF 499.00 CHF 500.00 - CHF 1'999.00 CHF 2'000.00 - …" at bounding box center [569, 275] width 282 height 22
click at [515, 327] on label "Ich bestätige, dass die Kundin mündlich bestätigt hat, dass sie mit einer Bonit…" at bounding box center [713, 331] width 571 height 13
click at [440, 327] on input "Ich bestätige, dass die Kundin mündlich bestätigt hat, dass sie mit einer Bonit…" at bounding box center [434, 330] width 11 height 11
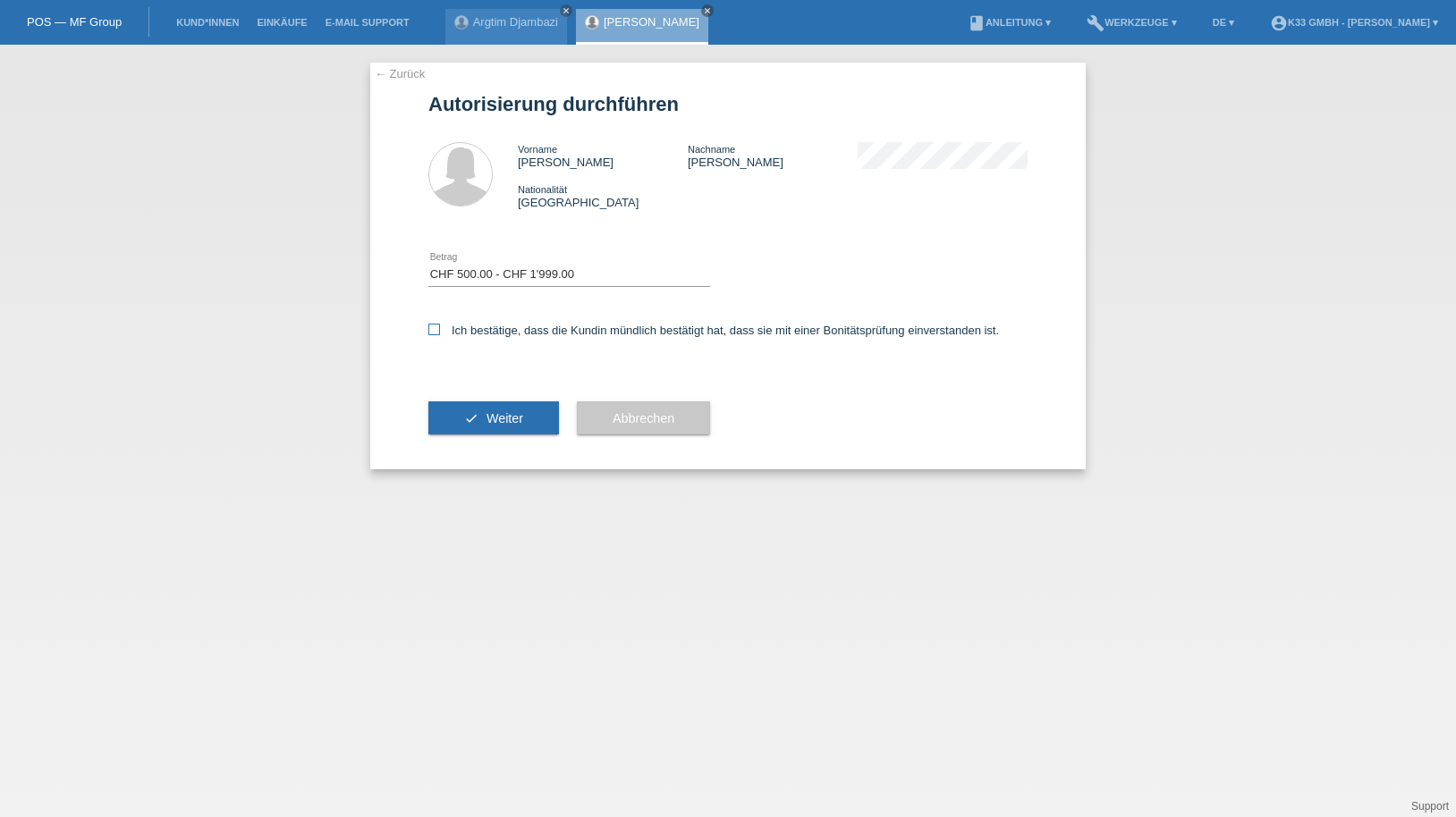
checkbox input "true"
click at [487, 408] on button "check Weiter" at bounding box center [493, 419] width 130 height 34
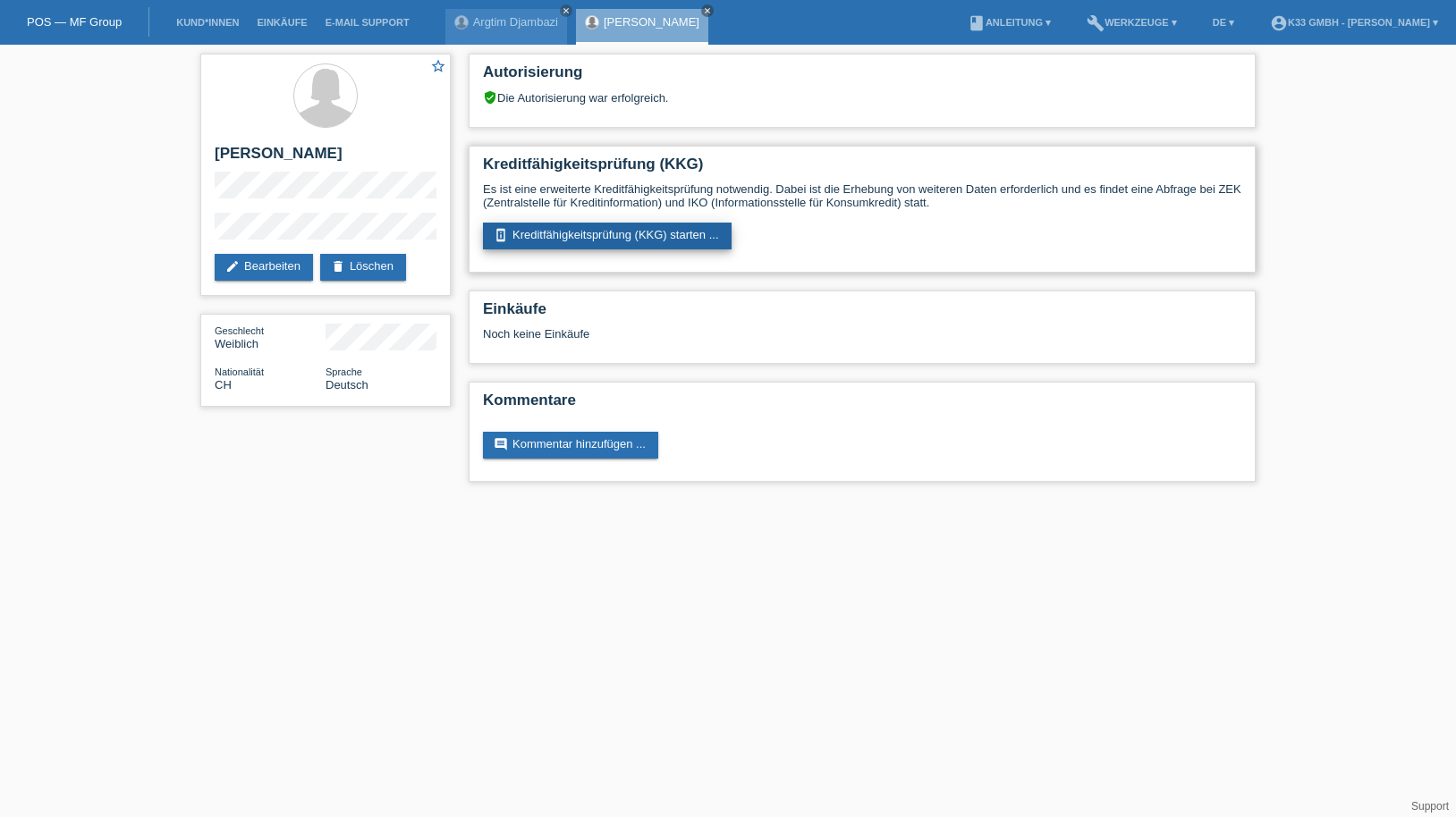
click at [614, 236] on link "perm_device_information Kreditfähigkeitsprüfung (KKG) starten ..." at bounding box center [607, 236] width 249 height 27
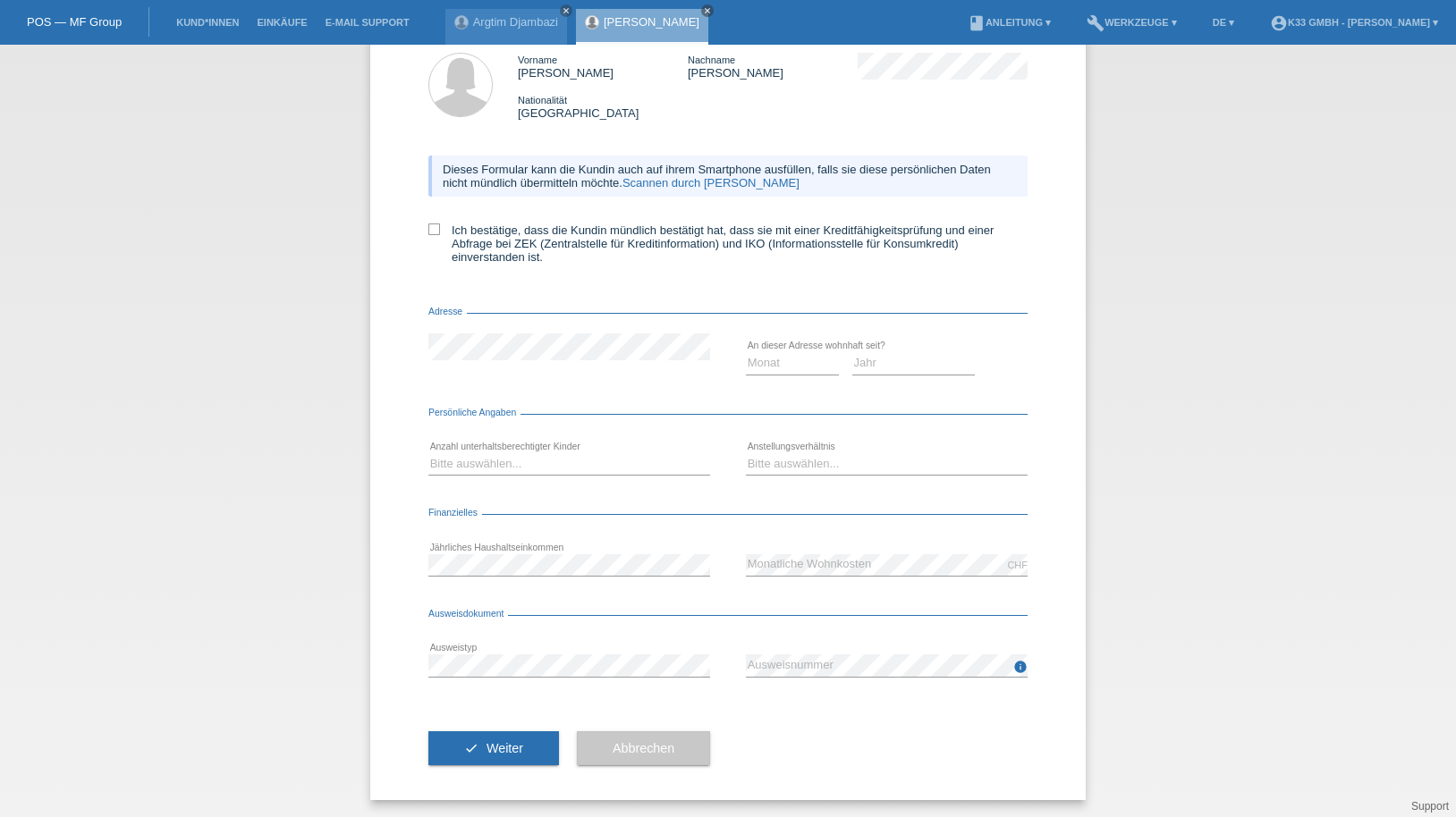
scroll to position [90, 0]
click at [482, 238] on label "Ich bestätige, dass die Kundin mündlich bestätigt hat, dass sie mit einer Kredi…" at bounding box center [728, 242] width 599 height 40
click at [440, 235] on input "Ich bestätige, dass die Kundin mündlich bestätigt hat, dass sie mit einer Kredi…" at bounding box center [434, 228] width 11 height 11
checkbox input "true"
click at [797, 363] on select "Monat 01 02 03 04 05 06 07 08 09 10" at bounding box center [792, 362] width 93 height 22
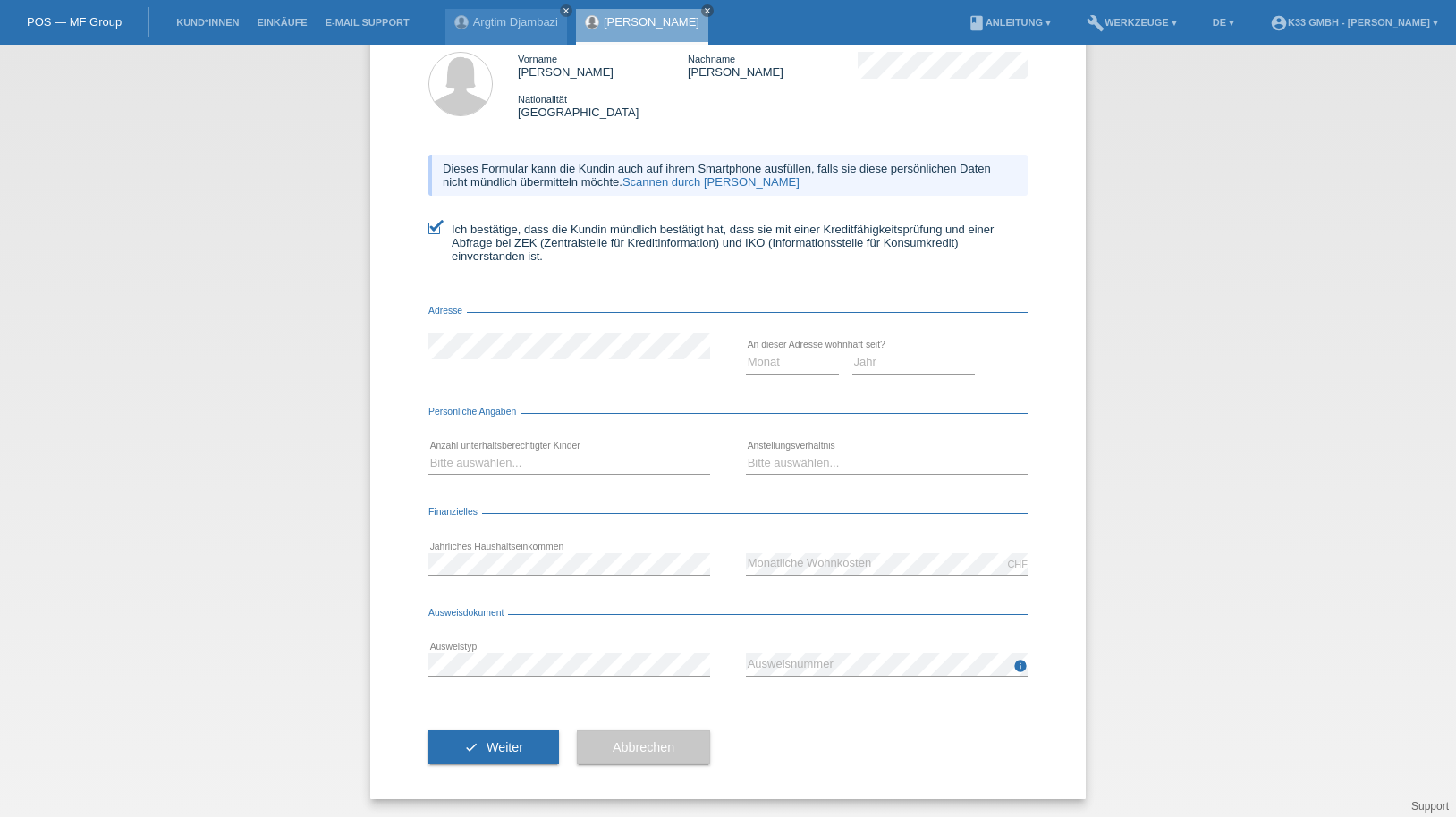
click at [603, 535] on div "error Jährliches Haushaltseinkommen" at bounding box center [569, 564] width 282 height 61
click at [550, 457] on select "Bitte auswählen... 0 1 2 3 4 5 6 7 8 9" at bounding box center [569, 463] width 282 height 22
select select "1"
click at [428, 452] on select "Bitte auswählen... 0 1 2 3 4 5 6 7 8 9" at bounding box center [569, 463] width 282 height 22
click at [754, 457] on select "Bitte auswählen... Unbefristet Befristet Lehrling/Student Pensioniert Nicht arb…" at bounding box center [886, 463] width 282 height 22
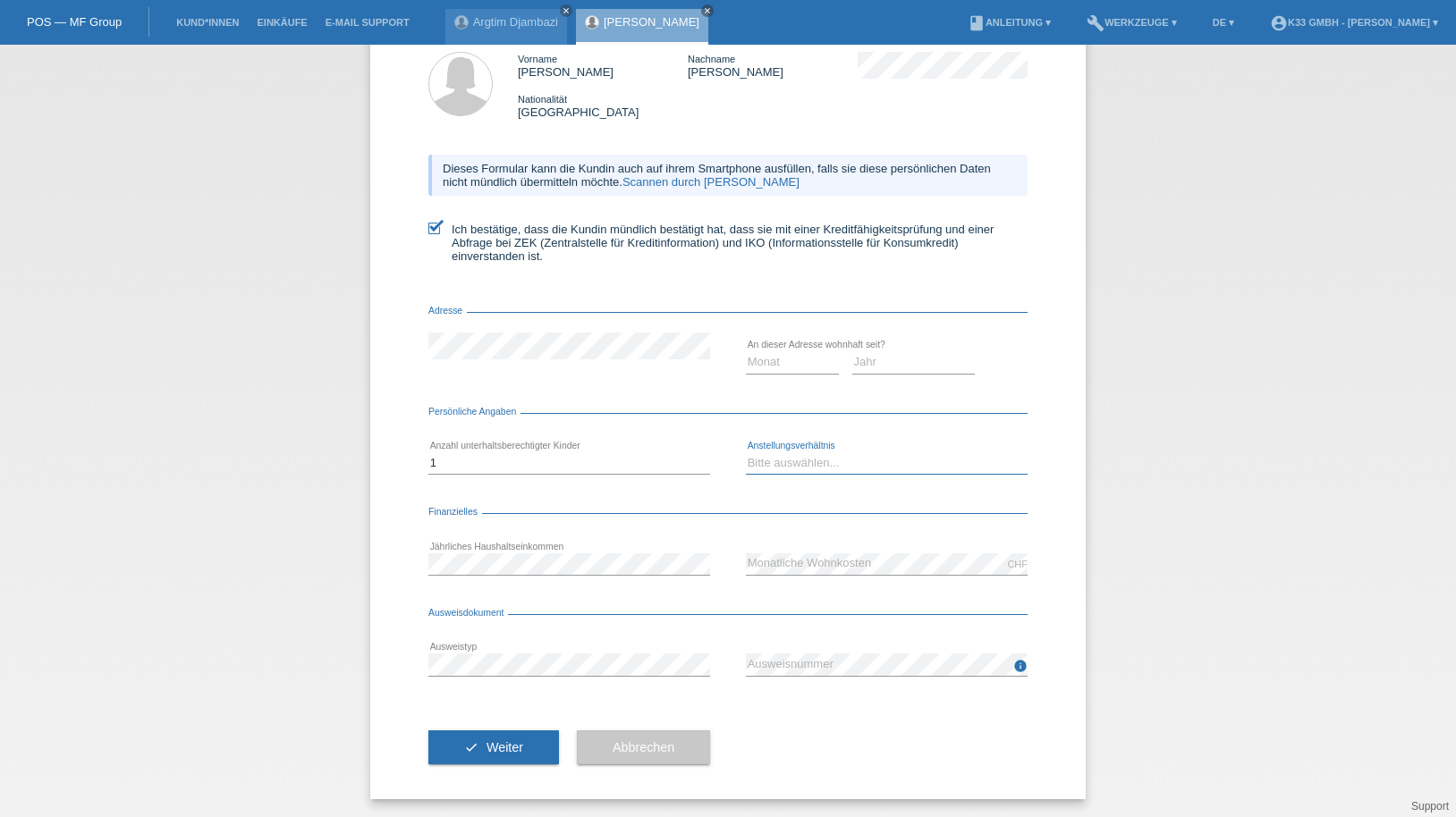
select select "UNLIMITED"
click at [746, 452] on select "Bitte auswählen... Unbefristet Befristet Lehrling/Student Pensioniert Nicht arb…" at bounding box center [886, 463] width 282 height 22
click at [692, 598] on form "Kreditfähigkeitsprüfung (KKG) Vorname Kristina Nachname Lutz Nationalität Schwe…" at bounding box center [728, 401] width 599 height 797
click at [593, 653] on div "error Ausweistyp" at bounding box center [569, 665] width 282 height 61
click at [595, 678] on div "error Ausweistyp" at bounding box center [569, 665] width 282 height 61
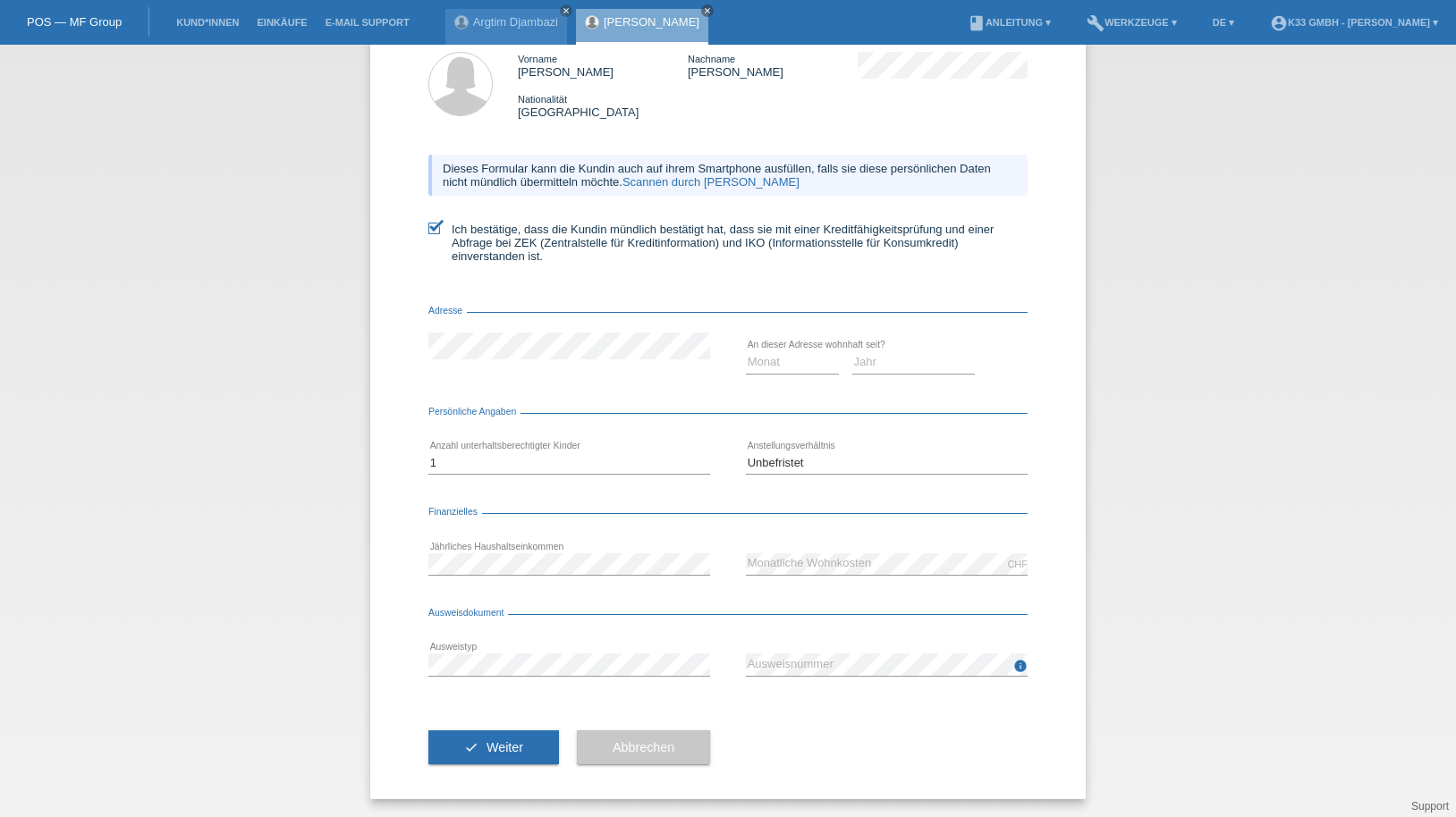
click at [568, 407] on div "Persönliche Angaben" at bounding box center [728, 415] width 599 height 18
click at [805, 551] on div "CHF error Monatliche Wohnkosten" at bounding box center [886, 564] width 282 height 61
click at [667, 542] on div "error Jährliches Haushaltseinkommen CHF error Monatliche Wohnkosten" at bounding box center [728, 564] width 599 height 61
click at [660, 528] on form "Kreditfähigkeitsprüfung (KKG) Vorname Kristina Nachname Lutz Nationalität Schwe…" at bounding box center [728, 401] width 599 height 797
click at [714, 625] on div "Ausweisdokument" at bounding box center [728, 617] width 599 height 18
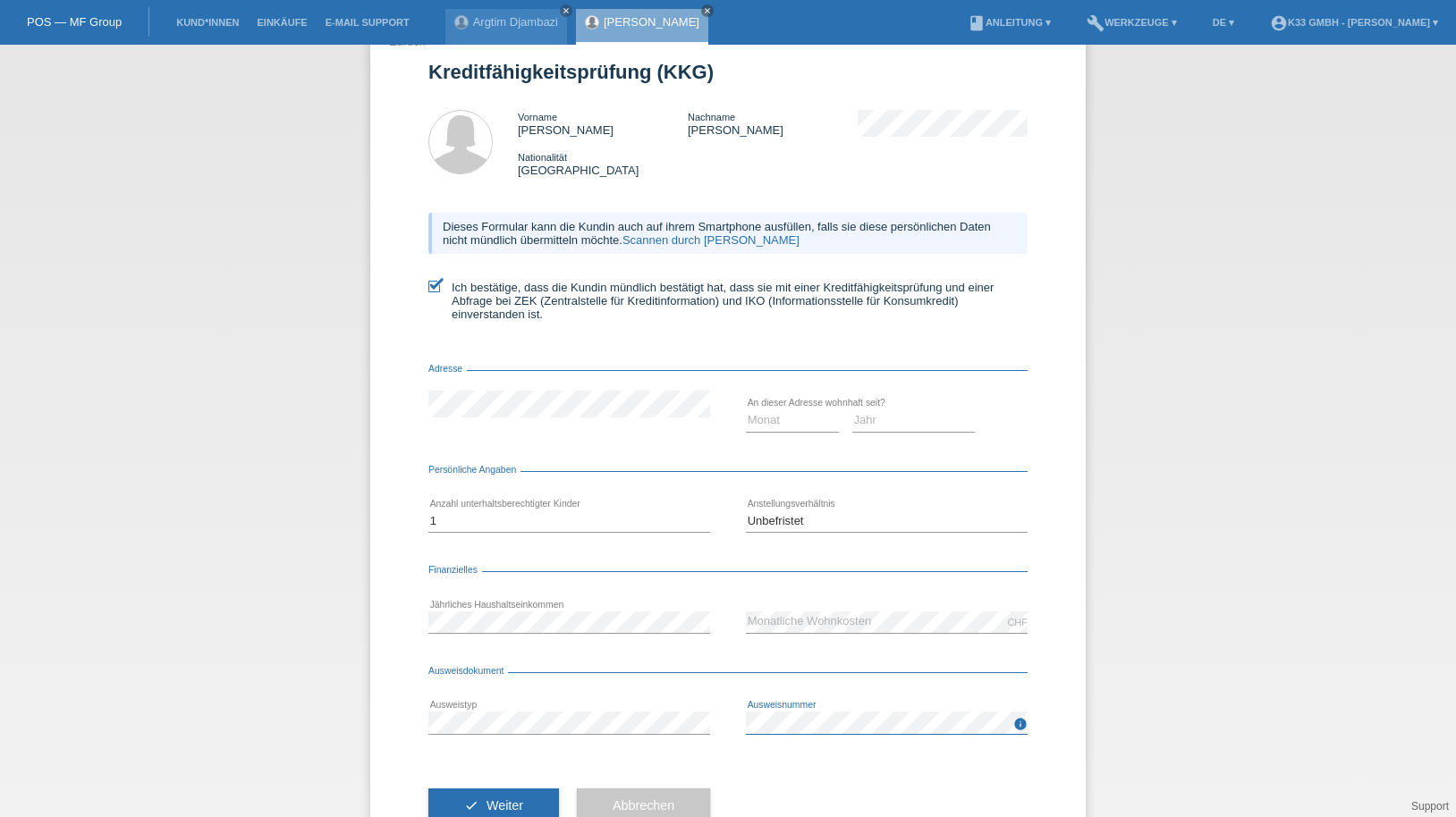
scroll to position [1, 0]
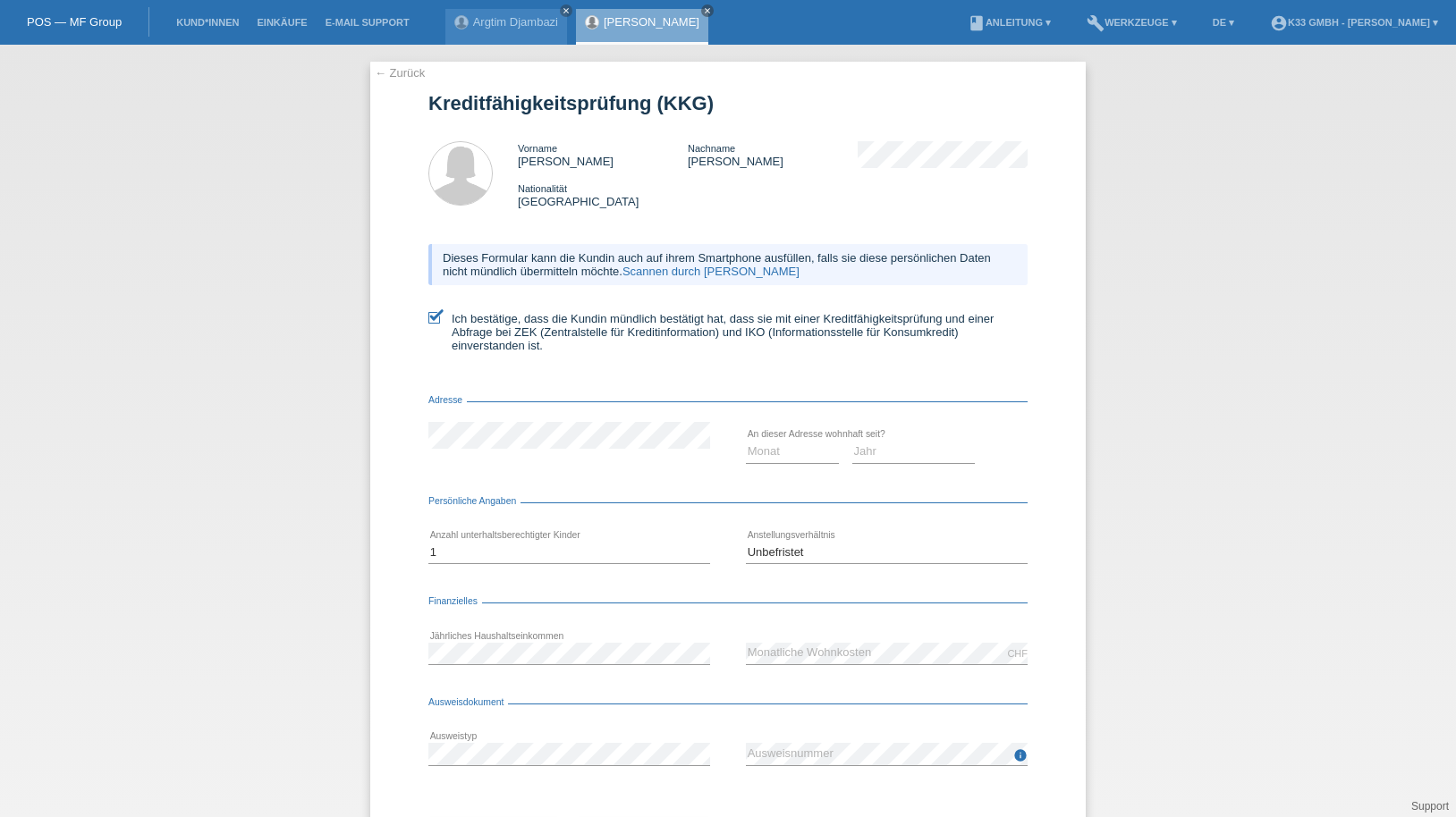
click at [746, 437] on div "Monat 01 02 03 04 05 06 07 08 09 10 11 12 error" at bounding box center [792, 452] width 93 height 61
click at [750, 444] on select "Monat 01 02 03 04 05 06 07 08 09 10" at bounding box center [792, 451] width 93 height 22
select select "05"
click at [746, 441] on select "Monat 01 02 03 04 05 06 07 08 09 10" at bounding box center [792, 451] width 93 height 22
click at [905, 448] on select "Jahr 2025 2024 2023 2022 2021 2020 2019 2018 2017 2016 2015 2014 2013 2012 2011…" at bounding box center [914, 451] width 123 height 22
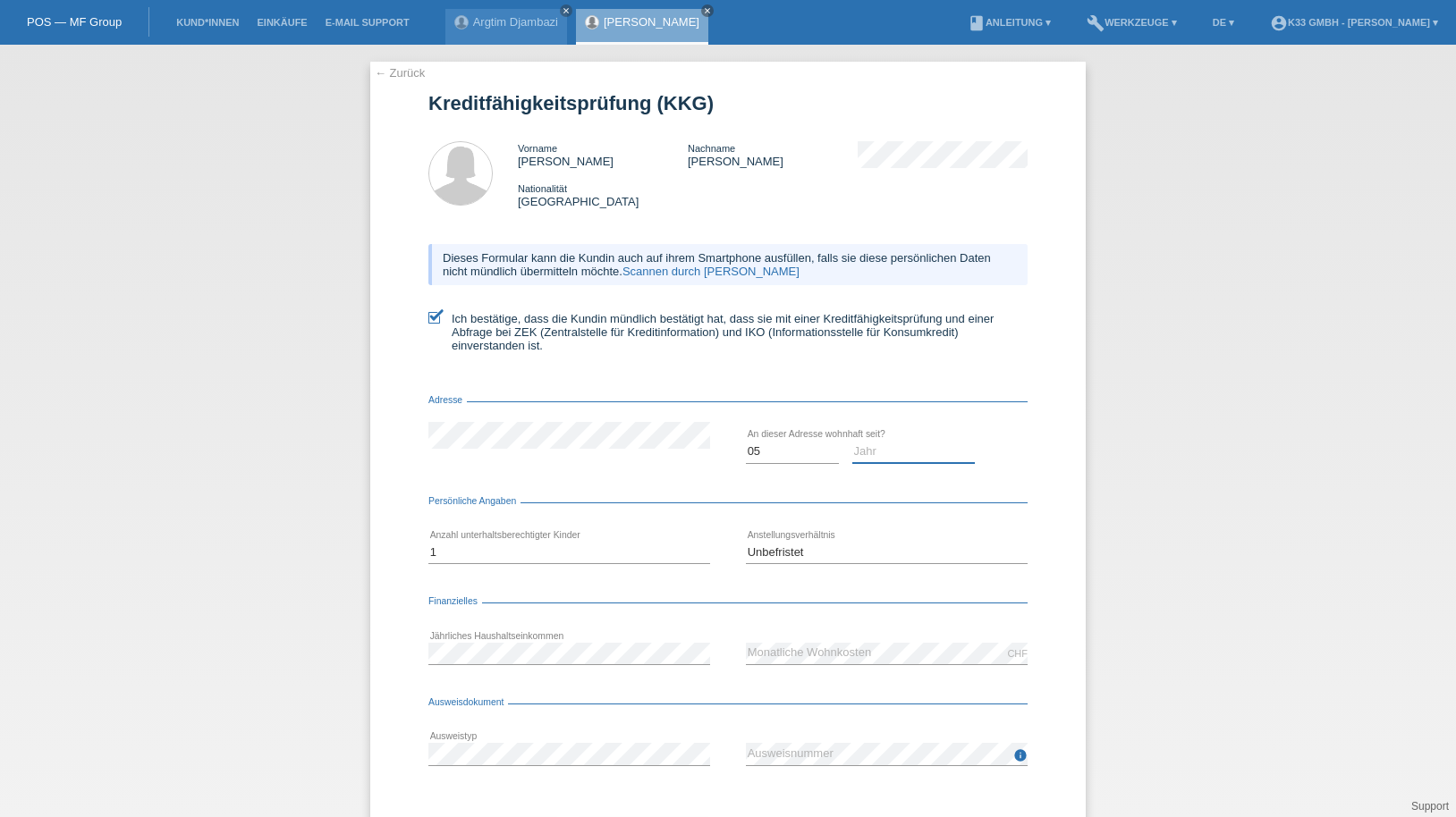
select select "2020"
click at [852, 441] on select "Jahr 2025 2024 2023 2022 2021 2020 2019 2018 2017 2016 2015 2014 2013 2012 2011…" at bounding box center [914, 451] width 123 height 22
click at [269, 417] on div "← Zurück Kreditfähigkeitsprüfung (KKG) Vorname Kristina Nachname Lutz Nationali…" at bounding box center [728, 430] width 1456 height 772
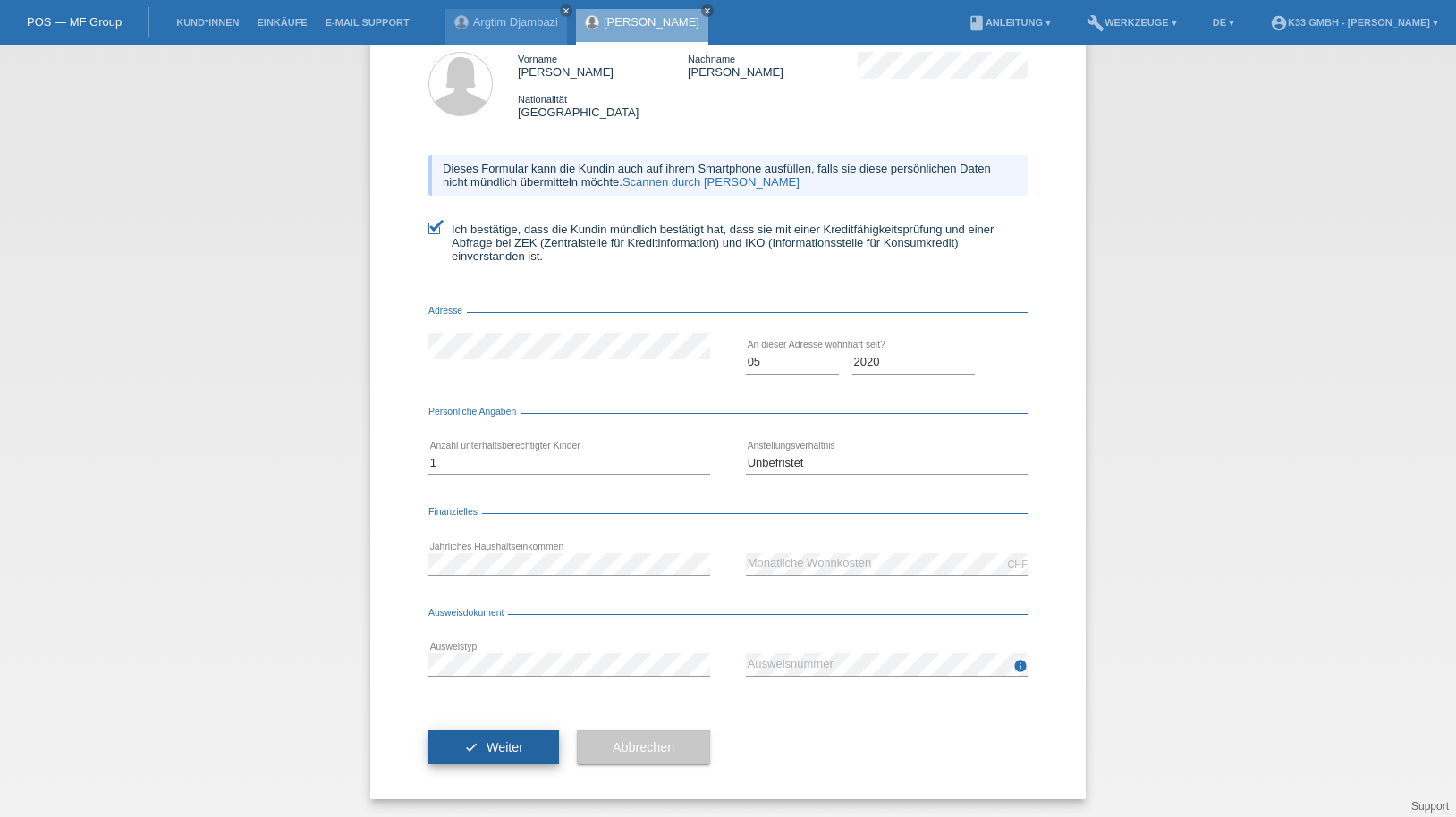
click at [501, 749] on span "Weiter" at bounding box center [504, 748] width 37 height 14
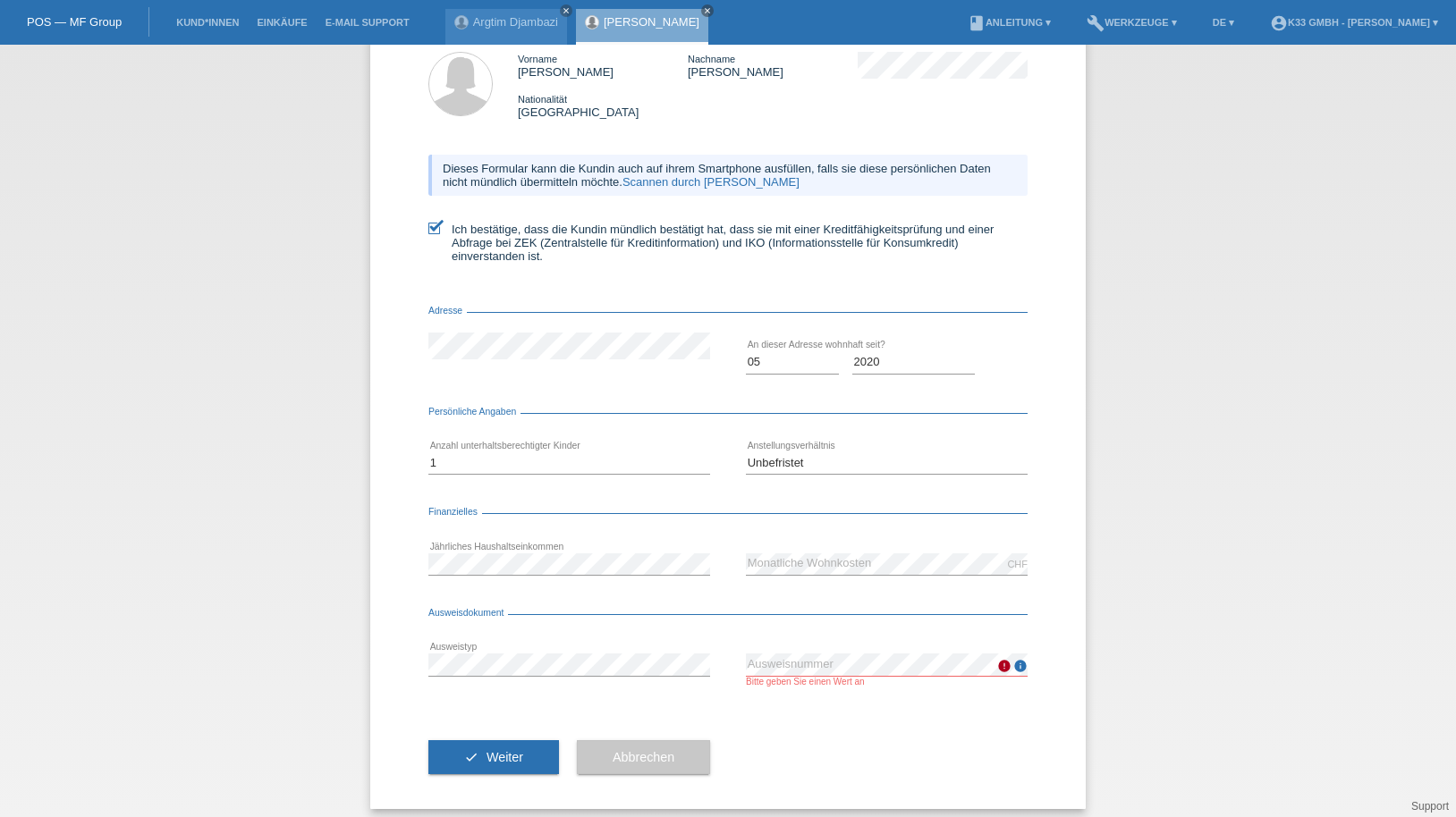
click at [803, 646] on div "info error Ausweisnummer Bitte geben Sie einen Wert an" at bounding box center [886, 670] width 282 height 70
click at [806, 653] on div "info error Ausweisnummer Bitte geben Sie einen Wert an" at bounding box center [886, 670] width 282 height 70
click at [804, 685] on div "info error Ausweisnummer Bitte geben Sie einen Wert an" at bounding box center [886, 670] width 282 height 33
click at [521, 748] on button "check Weiter" at bounding box center [493, 758] width 130 height 34
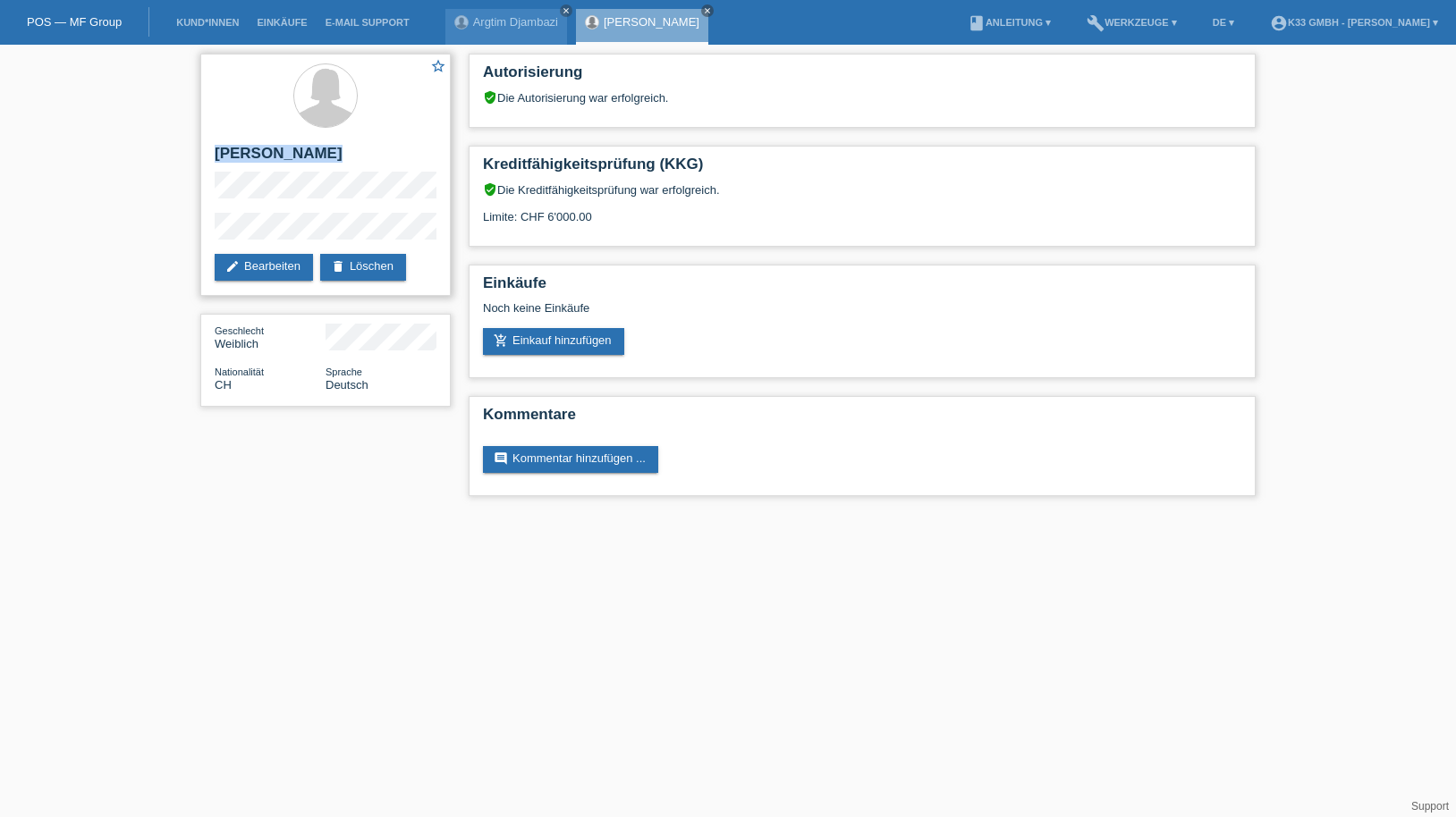
click at [204, 152] on div "star_border Kristina Lutz edit Bearbeiten delete Löschen" at bounding box center [326, 174] width 251 height 242
click at [552, 328] on div "Noch keine Einkäufe" at bounding box center [861, 314] width 758 height 27
click at [578, 337] on link "add_shopping_cart Einkauf hinzufügen" at bounding box center [553, 342] width 142 height 27
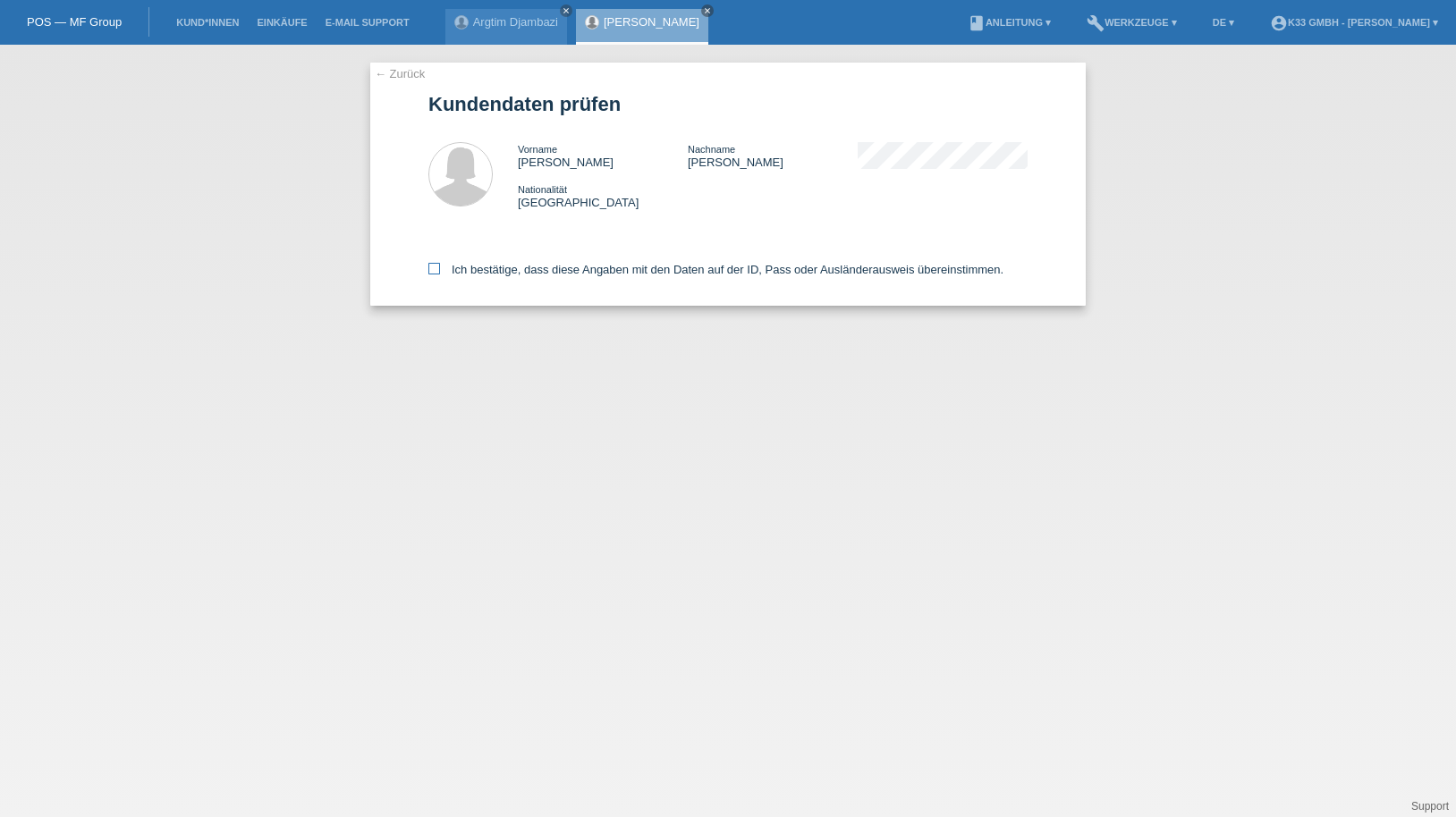
click at [468, 273] on label "Ich bestätige, dass diese Angaben mit den Daten auf der ID, Pass oder Ausländer…" at bounding box center [715, 270] width 575 height 13
click at [440, 273] on input "Ich bestätige, dass diese Angaben mit den Daten auf der ID, Pass oder Ausländer…" at bounding box center [434, 269] width 11 height 11
checkbox input "true"
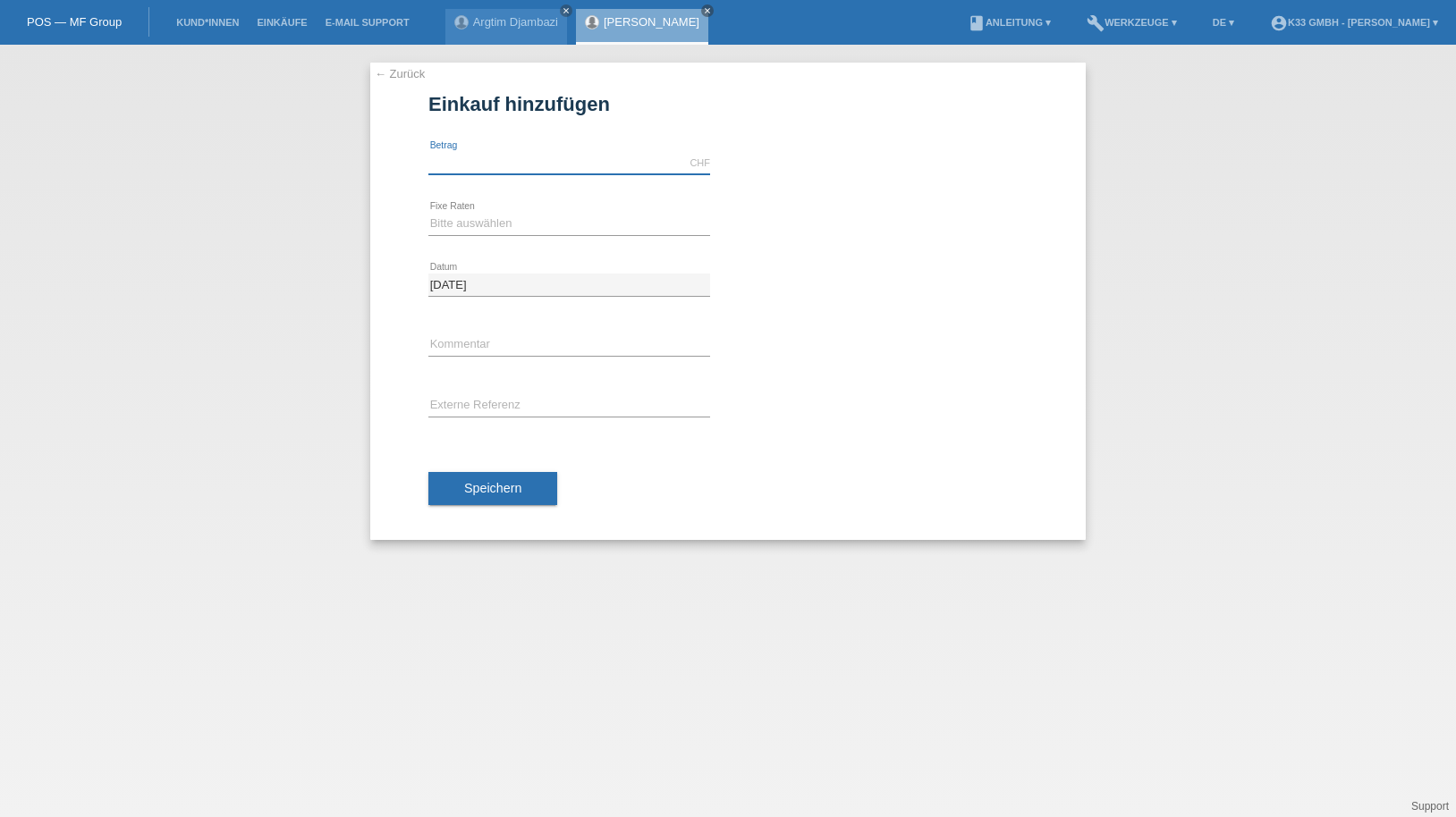
click at [503, 165] on input "text" at bounding box center [569, 163] width 282 height 23
type input "4000.00"
click at [525, 211] on div "Bitte auswählen 12 Raten 18 Raten 24 Raten 36 Raten error Fixe Raten" at bounding box center [569, 224] width 282 height 61
click at [531, 224] on select "Bitte auswählen 12 Raten 18 Raten 24 Raten 36 Raten" at bounding box center [569, 223] width 282 height 22
select select "386"
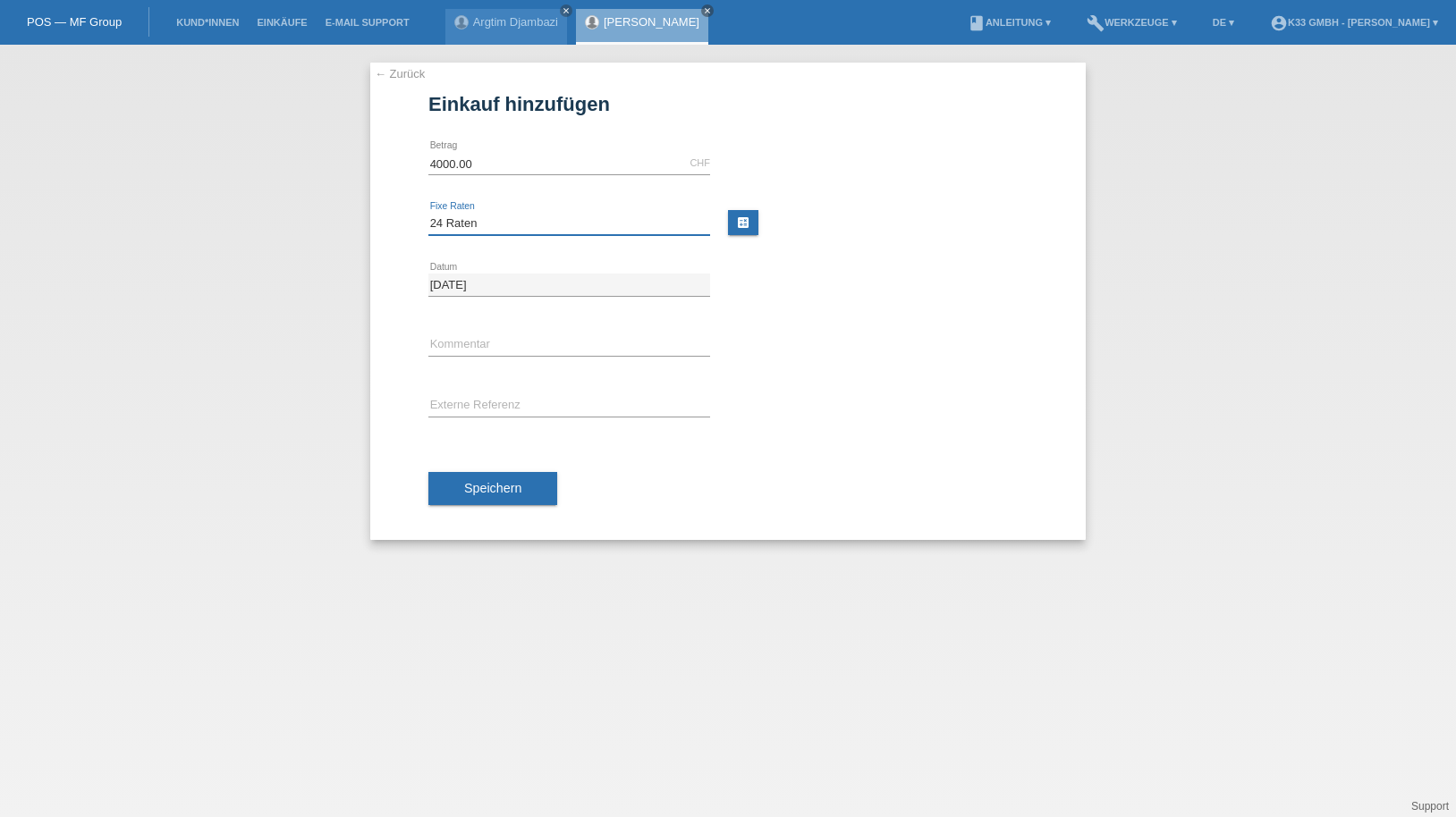
click at [428, 213] on select "Bitte auswählen 12 Raten 18 Raten 24 Raten 36 Raten" at bounding box center [569, 223] width 282 height 22
click at [512, 490] on span "Speichern" at bounding box center [493, 487] width 57 height 14
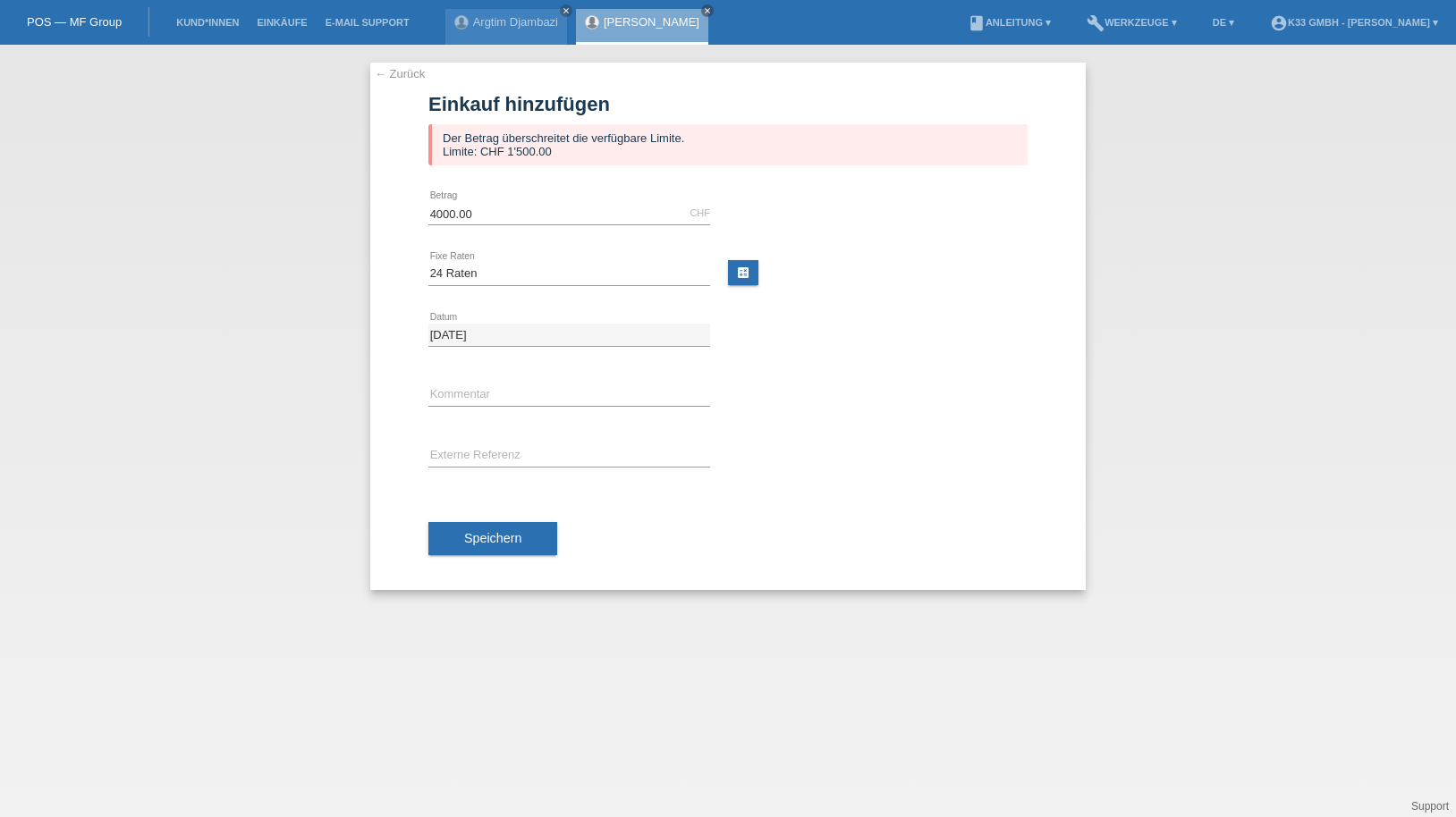
click at [504, 194] on div "4000.00 CHF error Betrag" at bounding box center [569, 214] width 282 height 61
click at [505, 217] on input "4000.00" at bounding box center [569, 214] width 282 height 23
drag, startPoint x: 505, startPoint y: 217, endPoint x: 321, endPoint y: 197, distance: 185.1
click at [321, 197] on div "← Zurück Einkauf hinzufügen Der Betrag überschreitet die verfügbare Limite. Lim…" at bounding box center [728, 430] width 1456 height 772
type input "1500.00"
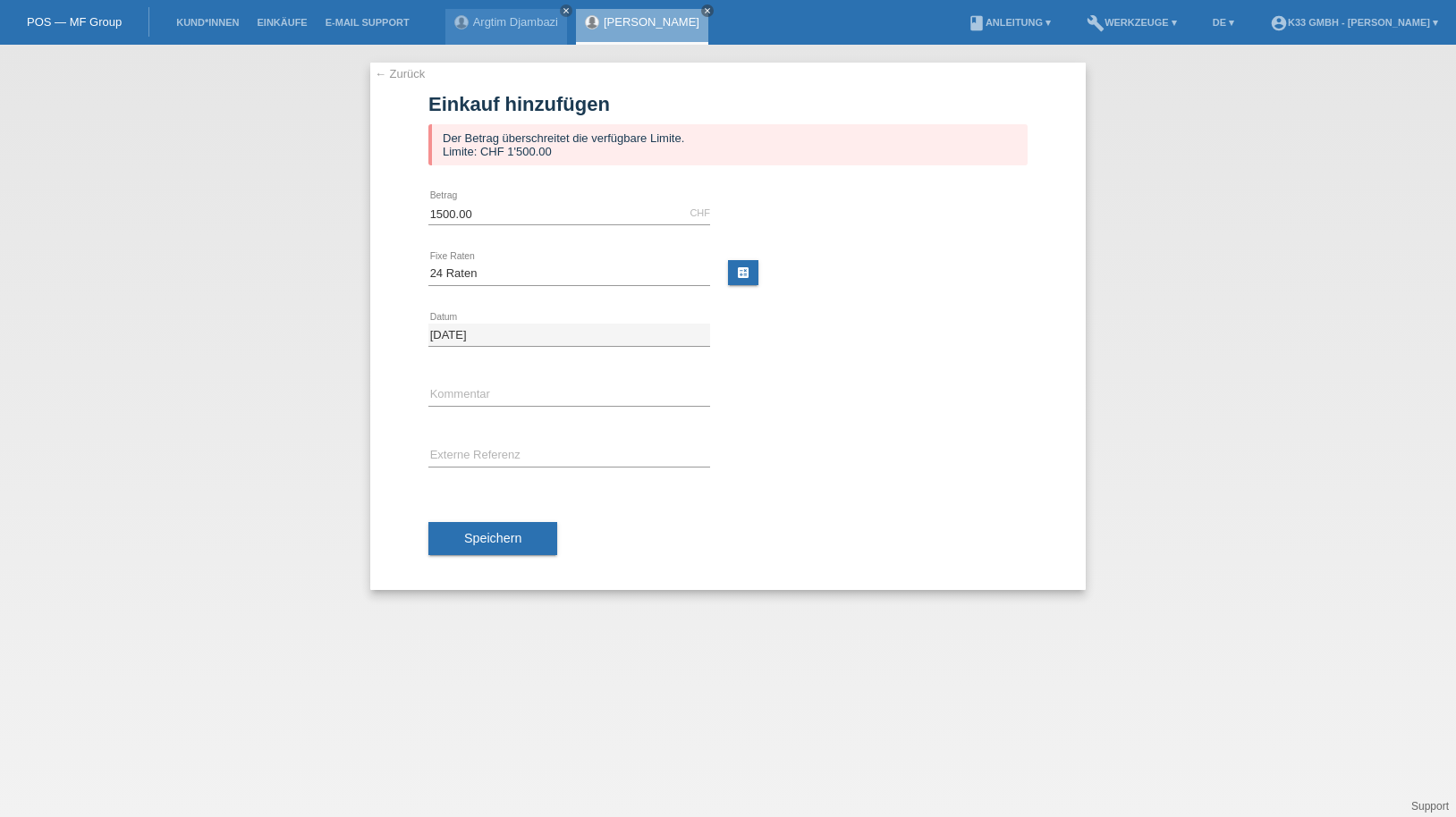
click at [414, 278] on div "← Zurück Einkauf hinzufügen Der Betrag überschreitet die verfügbare Limite. Lim…" at bounding box center [728, 326] width 715 height 527
click at [462, 278] on select "Bitte auswählen 12 Raten 18 Raten 24 Raten 36 Raten" at bounding box center [569, 274] width 282 height 22
select select "384"
click at [428, 263] on select "Bitte auswählen 12 Raten 18 Raten 24 Raten 36 Raten" at bounding box center [569, 274] width 282 height 22
click at [401, 275] on div "← Zurück Einkauf hinzufügen Der Betrag überschreitet die verfügbare Limite. Lim…" at bounding box center [728, 326] width 715 height 527
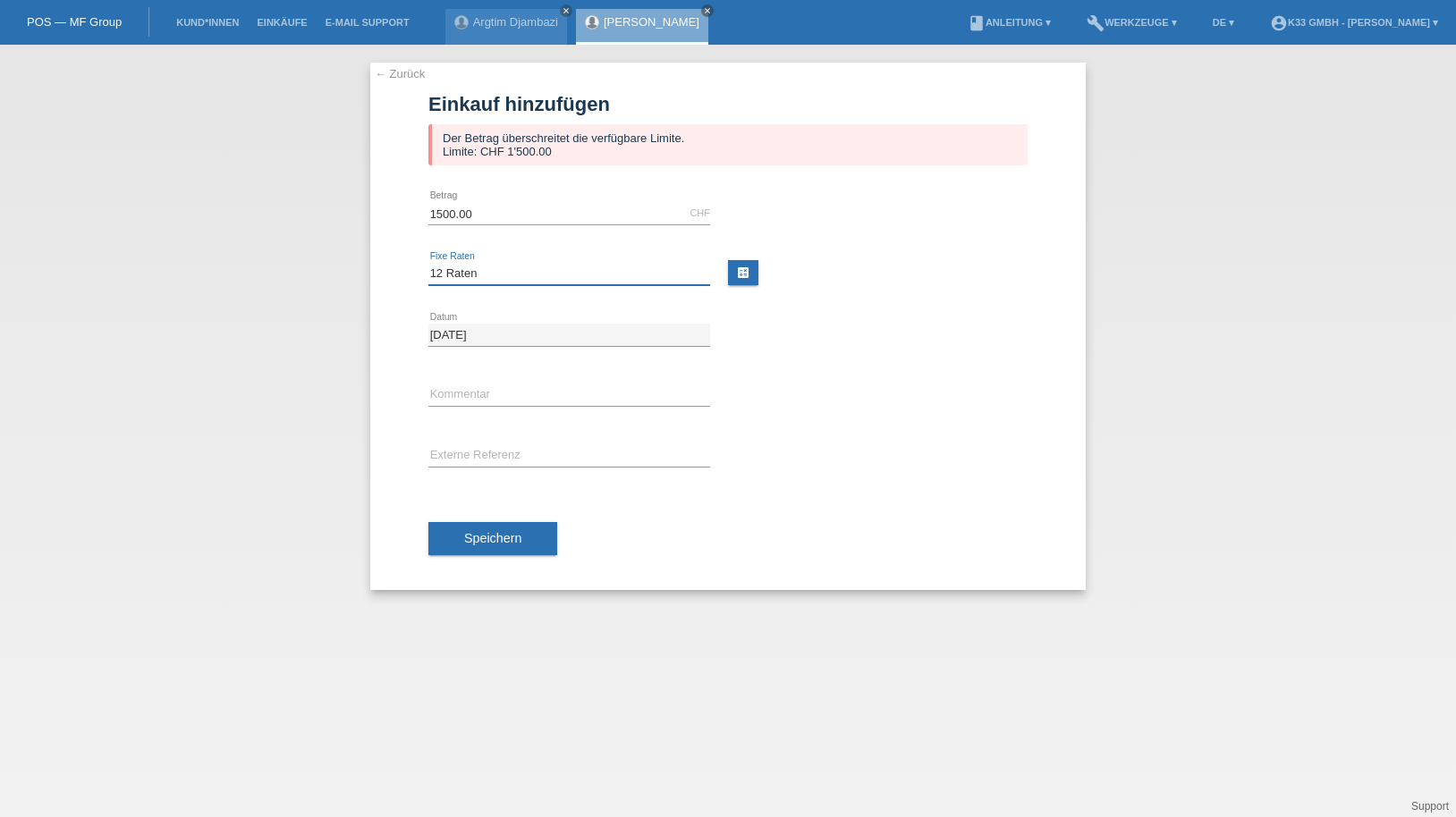
click at [478, 276] on select "Bitte auswählen 12 Raten 18 Raten 24 Raten 36 Raten" at bounding box center [569, 274] width 282 height 22
click at [393, 250] on div "← Zurück Einkauf hinzufügen Der Betrag überschreitet die verfügbare Limite. Lim…" at bounding box center [728, 326] width 715 height 527
click at [516, 531] on span "Speichern" at bounding box center [493, 538] width 57 height 14
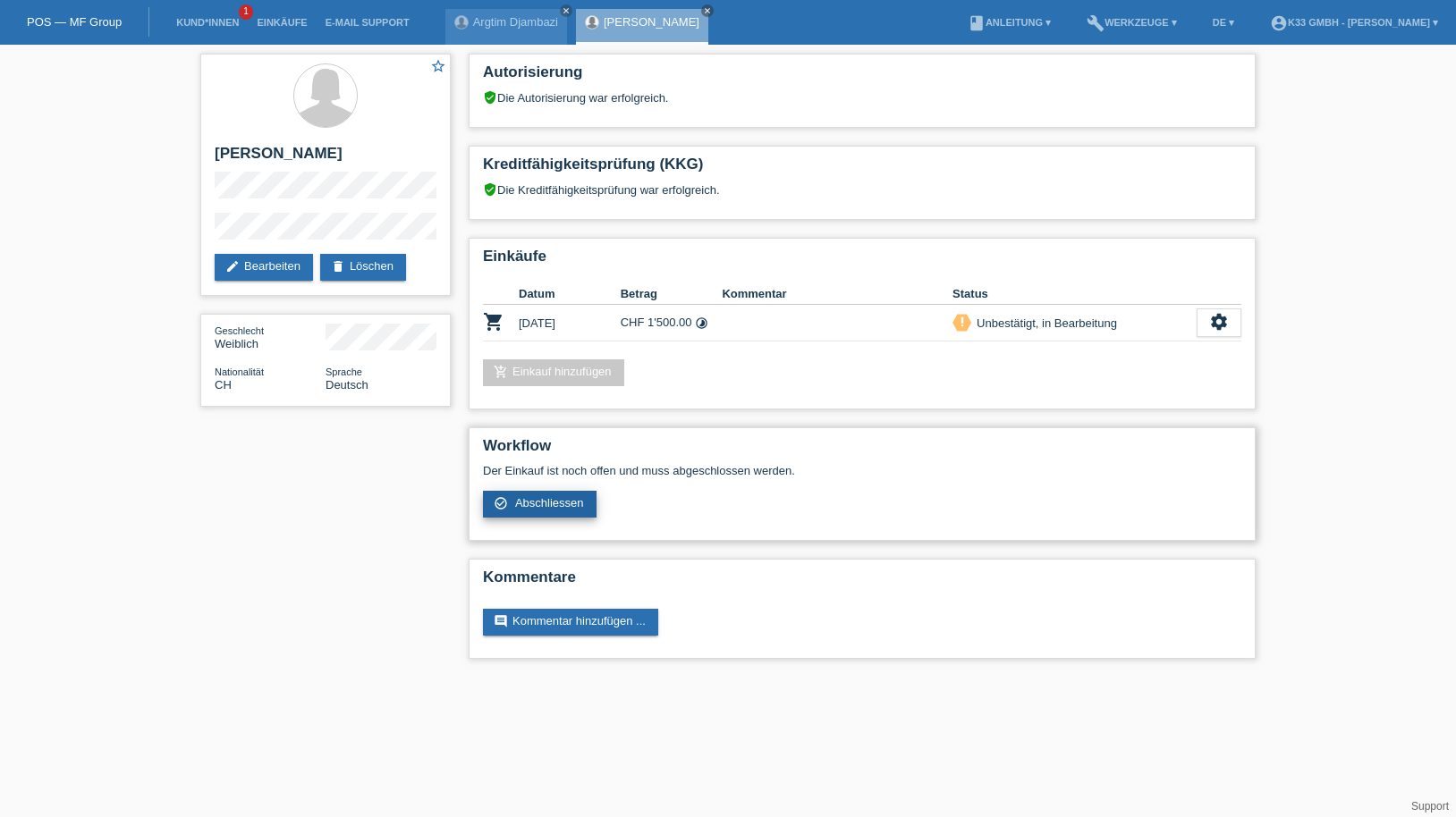
click at [556, 498] on span "Abschliessen" at bounding box center [549, 503] width 68 height 13
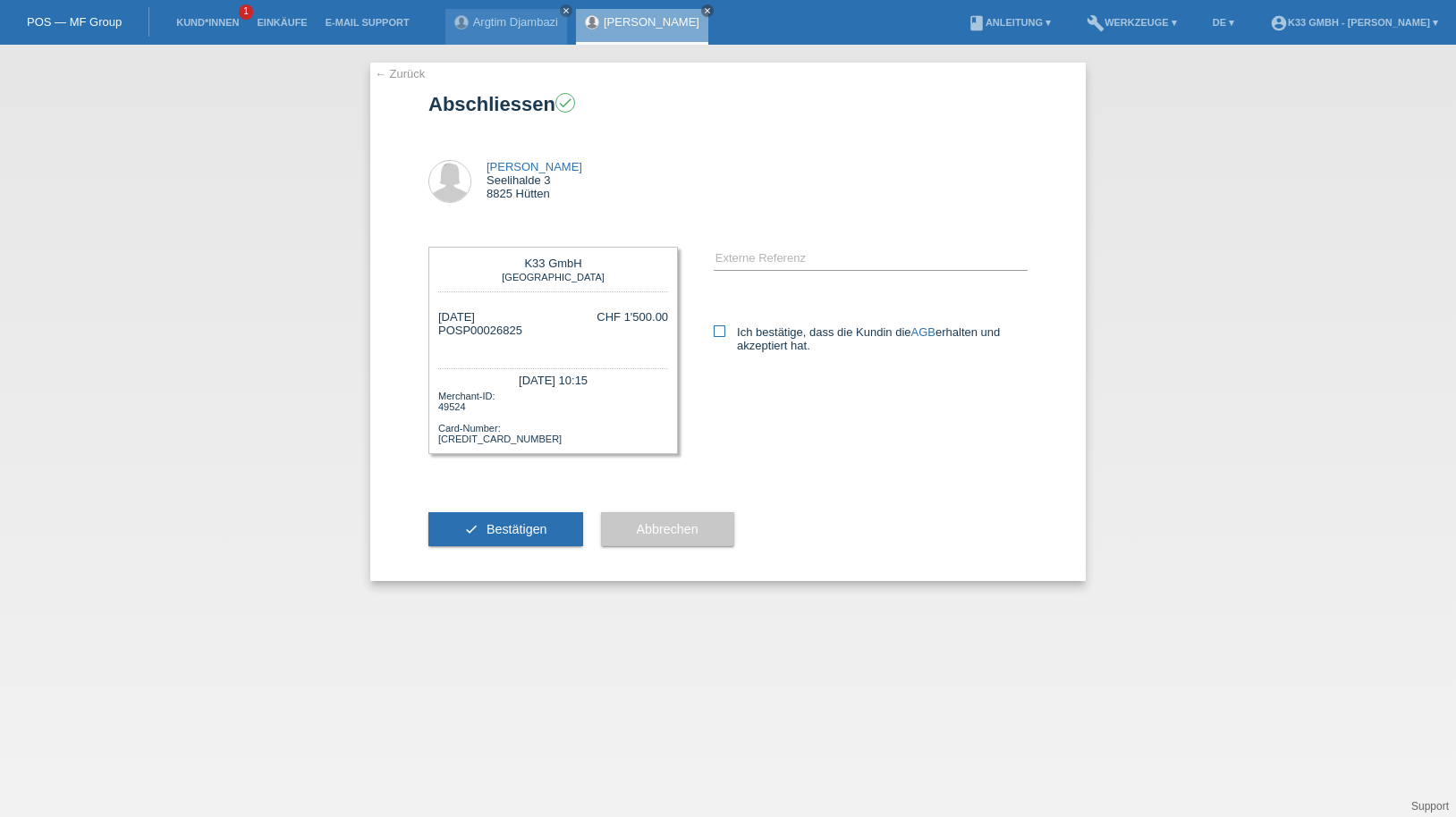
click at [734, 344] on label "Ich bestätige, dass die Kundin die AGB erhalten und akzeptiert hat." at bounding box center [870, 339] width 313 height 27
click at [726, 337] on input "Ich bestätige, dass die Kundin die AGB erhalten und akzeptiert hat." at bounding box center [719, 332] width 11 height 11
checkbox input "true"
click at [505, 528] on span "Bestätigen" at bounding box center [517, 529] width 61 height 14
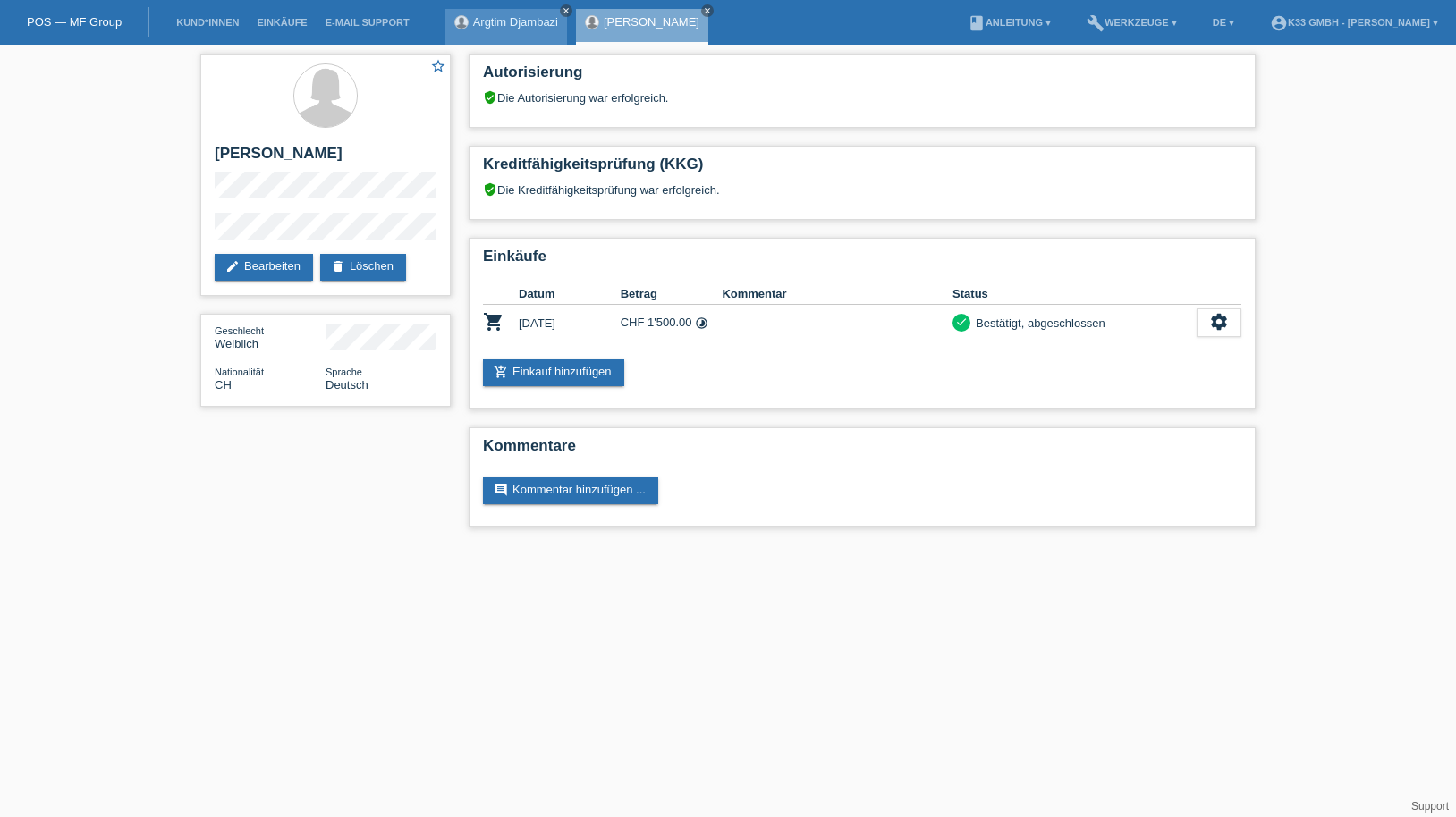
click at [565, 8] on icon "close" at bounding box center [565, 10] width 9 height 9
click at [565, 8] on nav "POS — MF Group Kund*innen Einkäufe E-Mail Support [PERSON_NAME] close" at bounding box center [728, 22] width 1456 height 45
click at [573, 11] on icon "close" at bounding box center [577, 10] width 9 height 9
click at [293, 13] on li "Einkäufe" at bounding box center [282, 23] width 68 height 46
click at [289, 24] on link "Einkäufe" at bounding box center [282, 22] width 68 height 10
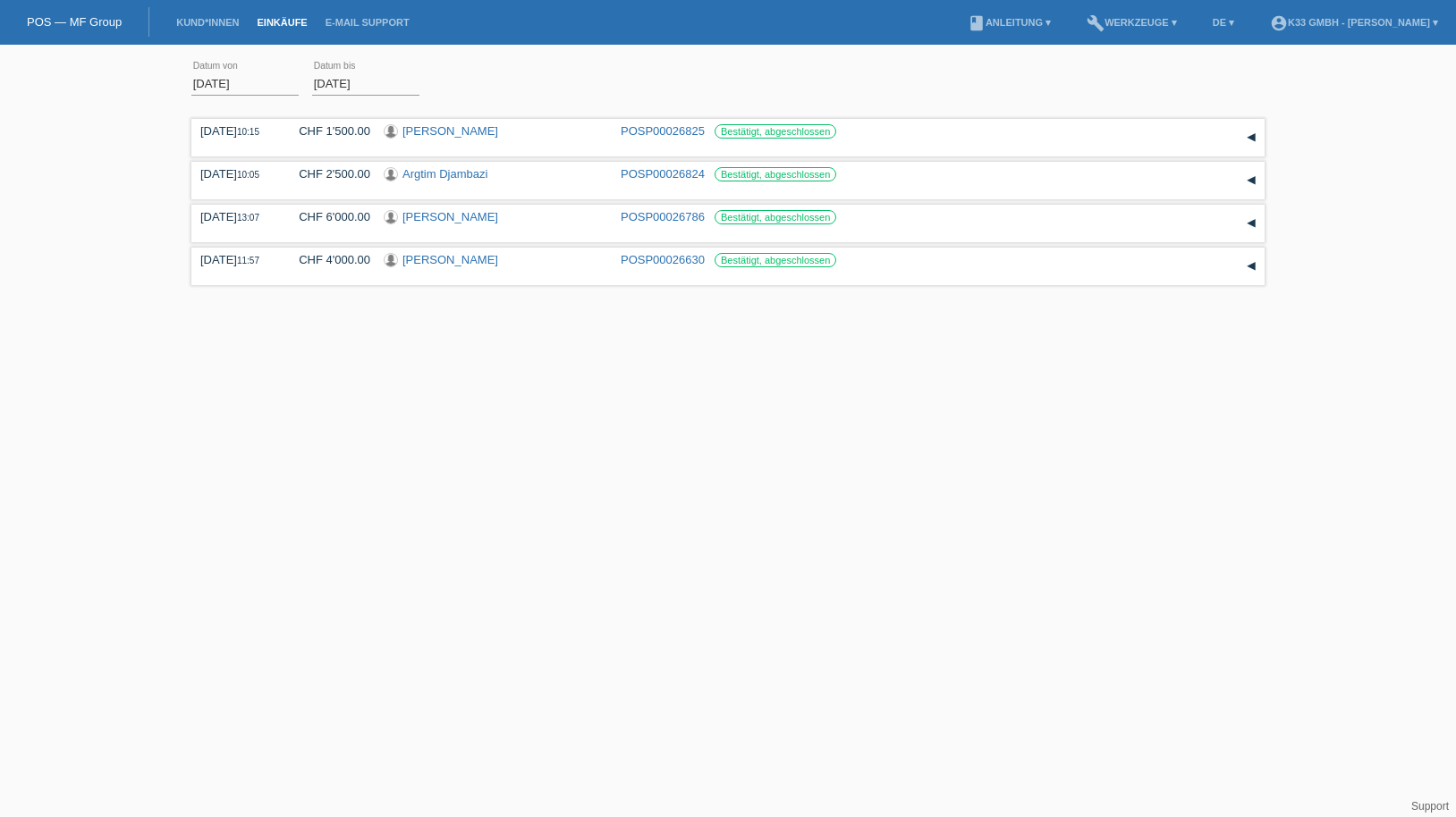
click at [77, 23] on link "POS — MF Group" at bounding box center [74, 22] width 95 height 13
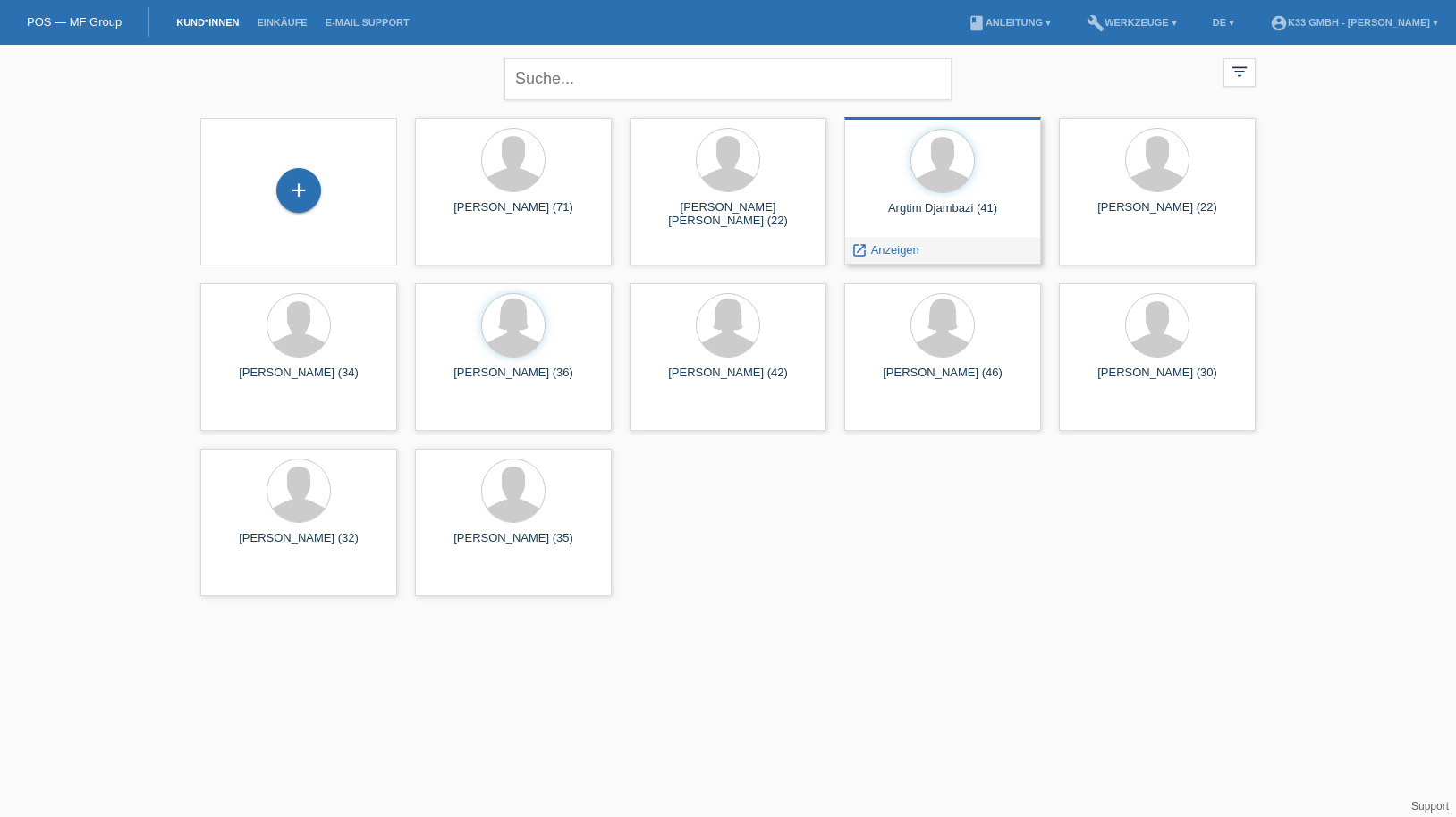
click at [991, 176] on div at bounding box center [942, 162] width 168 height 67
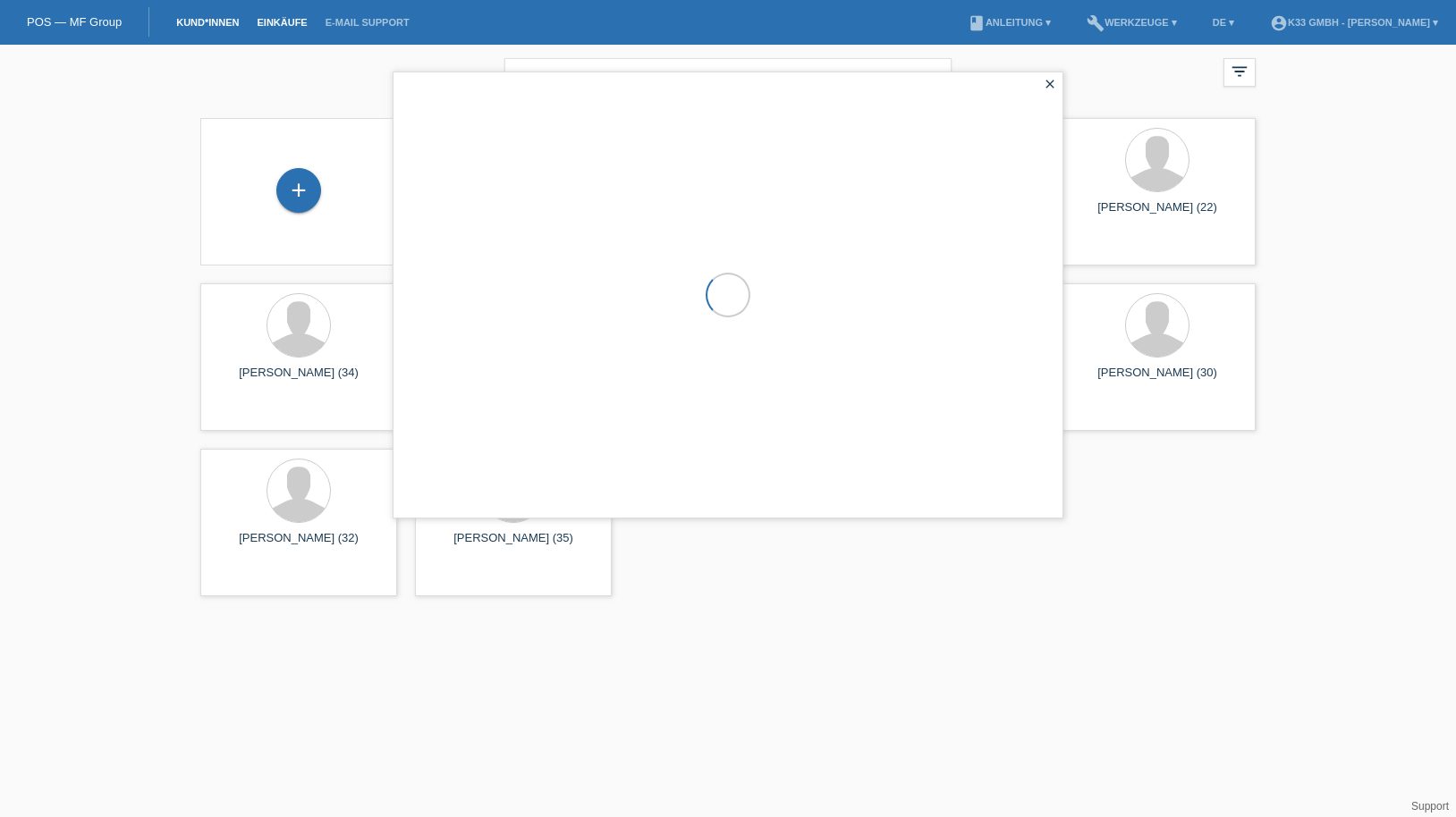
click at [260, 27] on link "Einkäufe" at bounding box center [282, 22] width 68 height 10
